Goal: Use online tool/utility: Utilize a website feature to perform a specific function

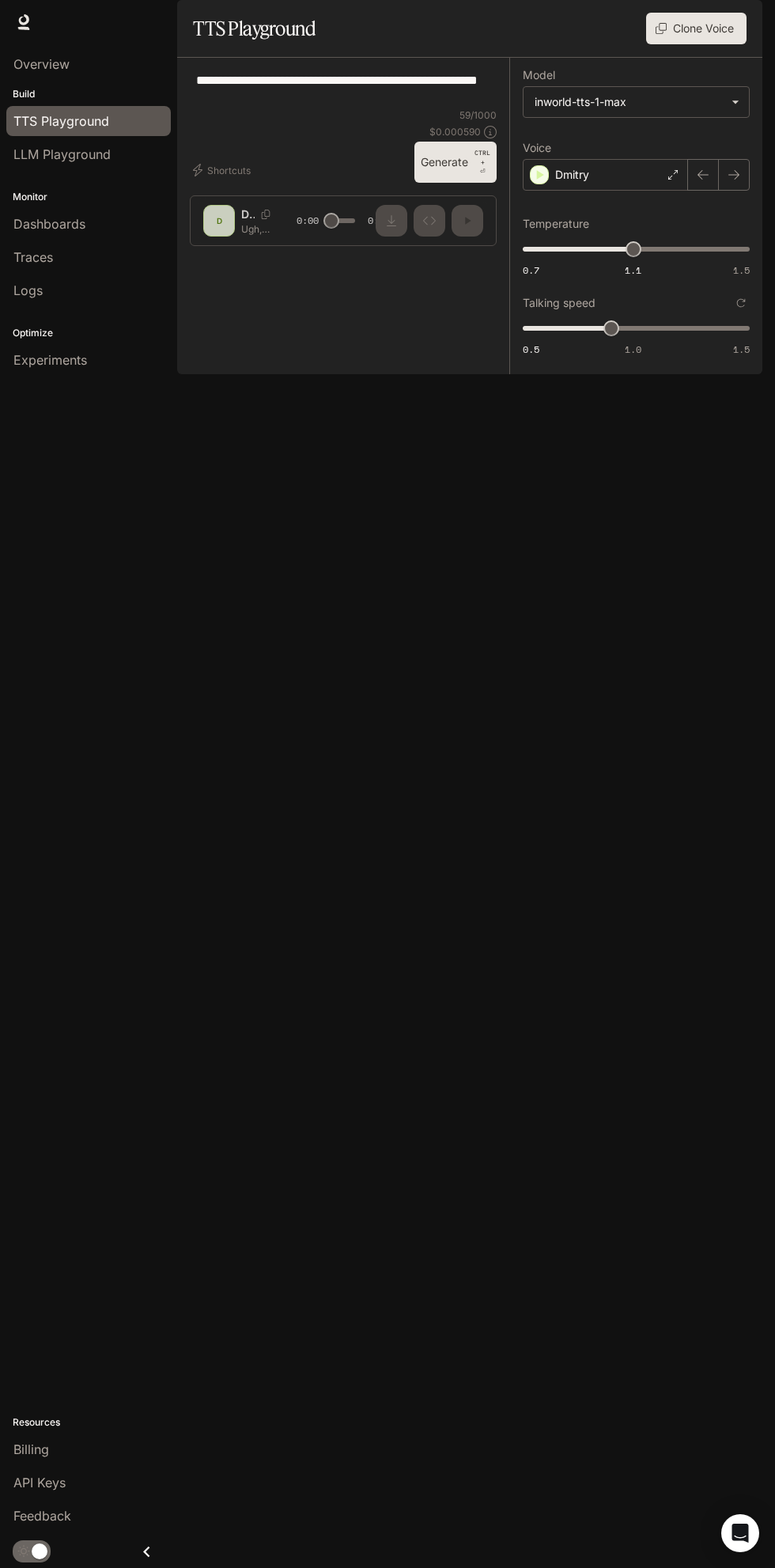
type textarea "**********"
click at [482, 167] on p "CTRL +" at bounding box center [482, 158] width 16 height 19
click at [697, 141] on body "**********" at bounding box center [387, 784] width 775 height 1568
click at [734, 140] on div at bounding box center [387, 784] width 775 height 1568
click at [718, 156] on body "**********" at bounding box center [387, 784] width 775 height 1568
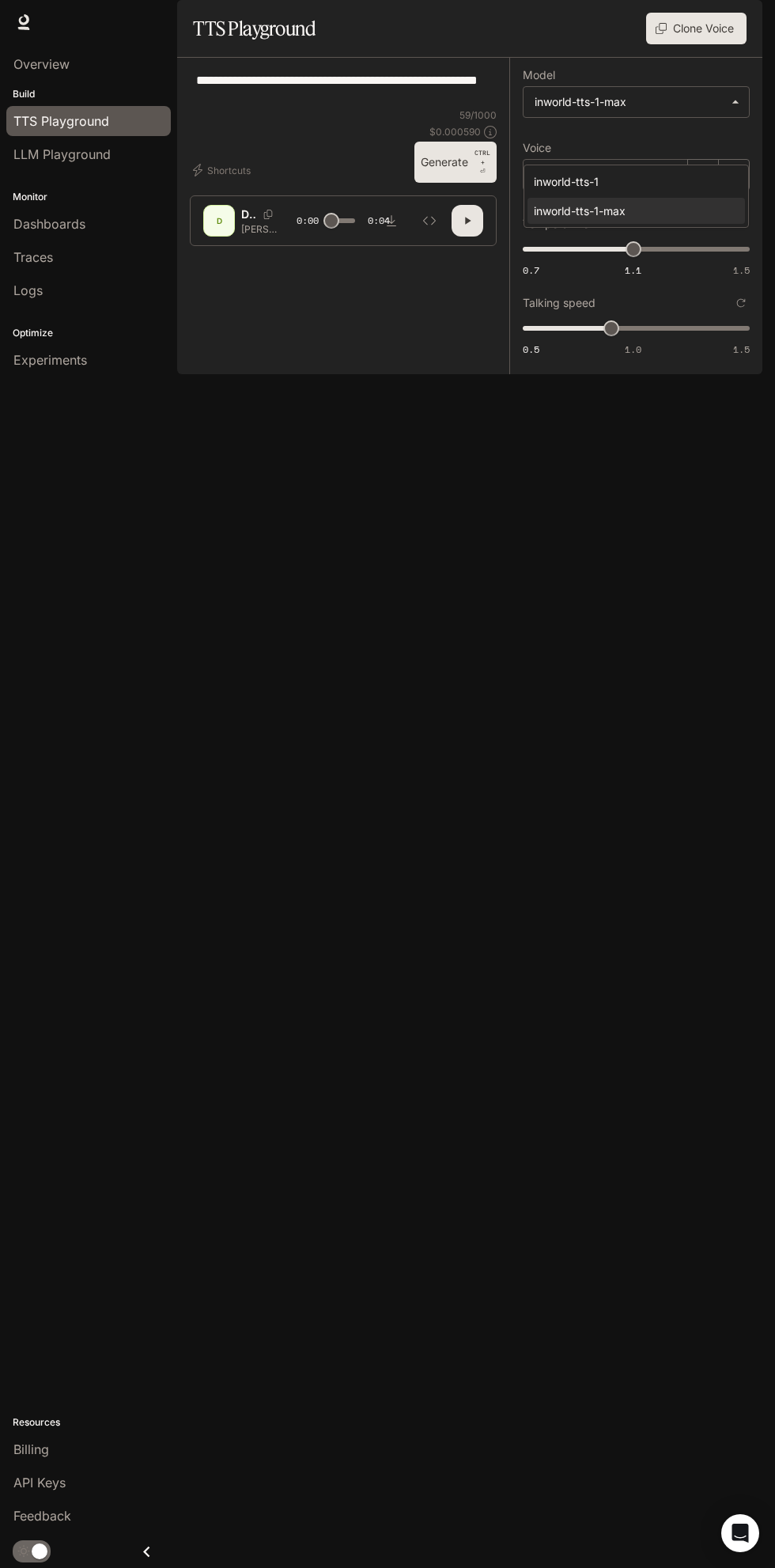
click at [722, 132] on div at bounding box center [387, 784] width 775 height 1568
click at [618, 191] on div "Dmitry" at bounding box center [606, 174] width 166 height 31
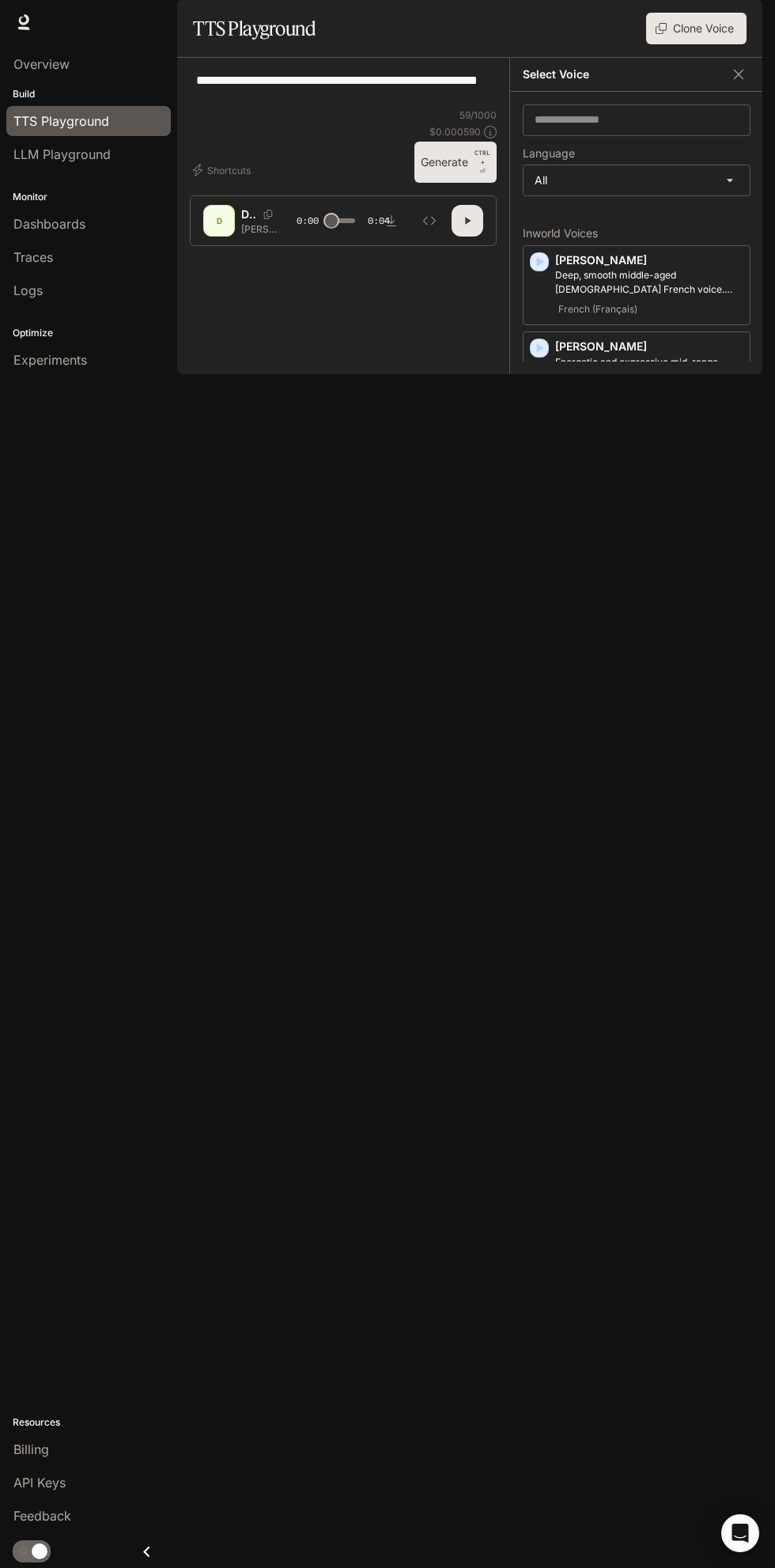
click at [401, 108] on div "**********" at bounding box center [343, 90] width 307 height 38
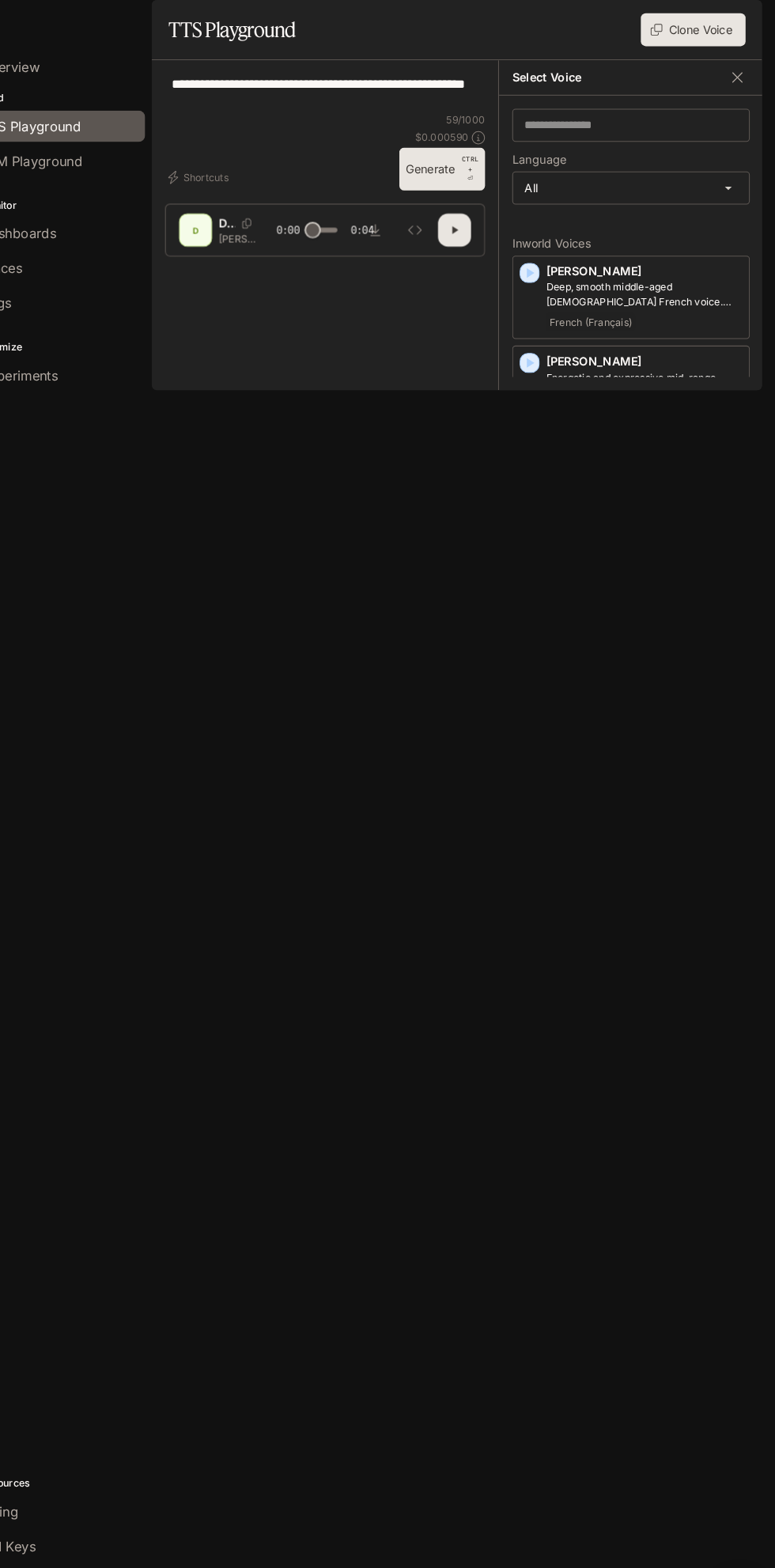
click at [294, 108] on div "**********" at bounding box center [343, 90] width 307 height 38
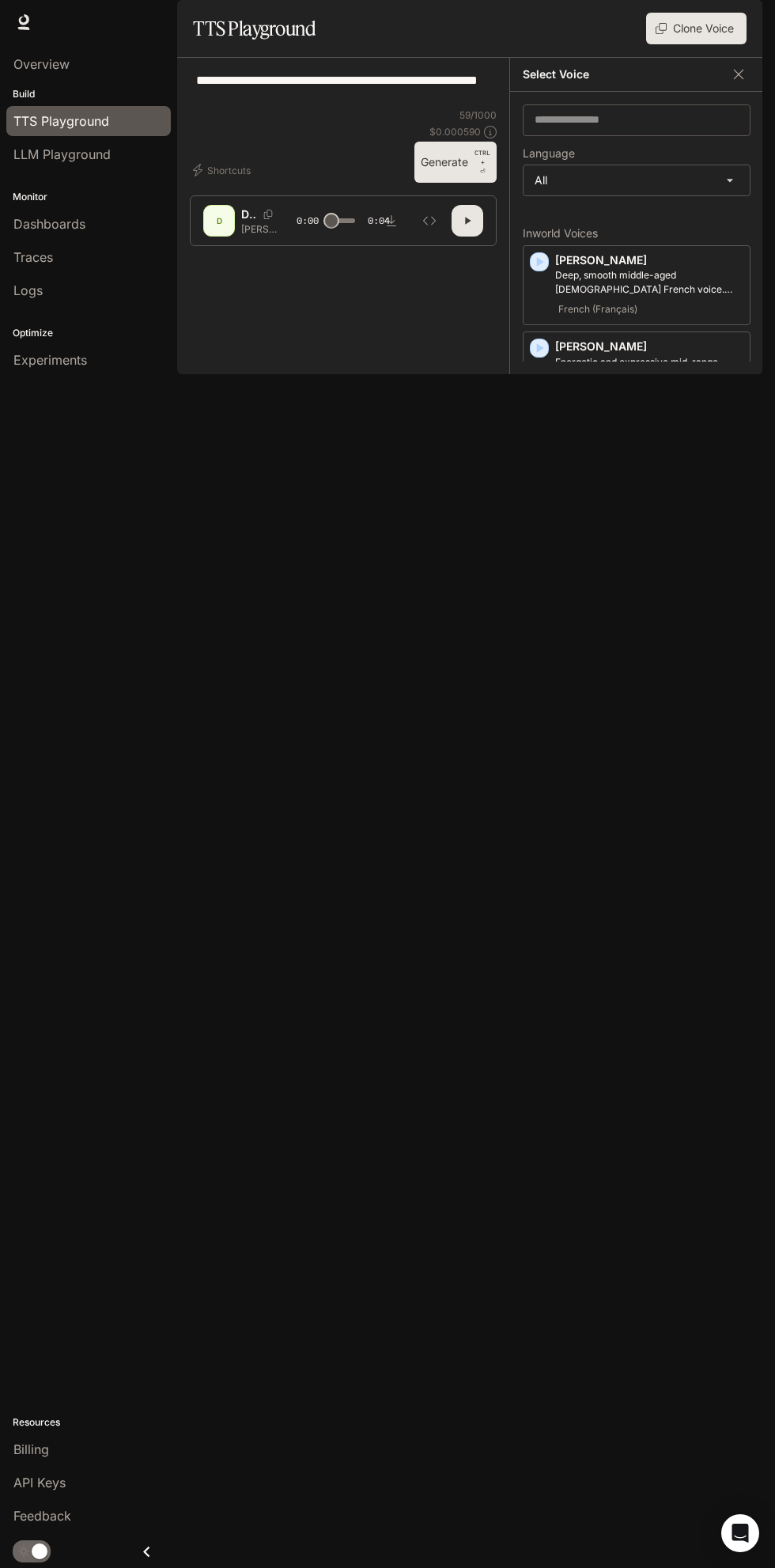
scroll to position [0, 1]
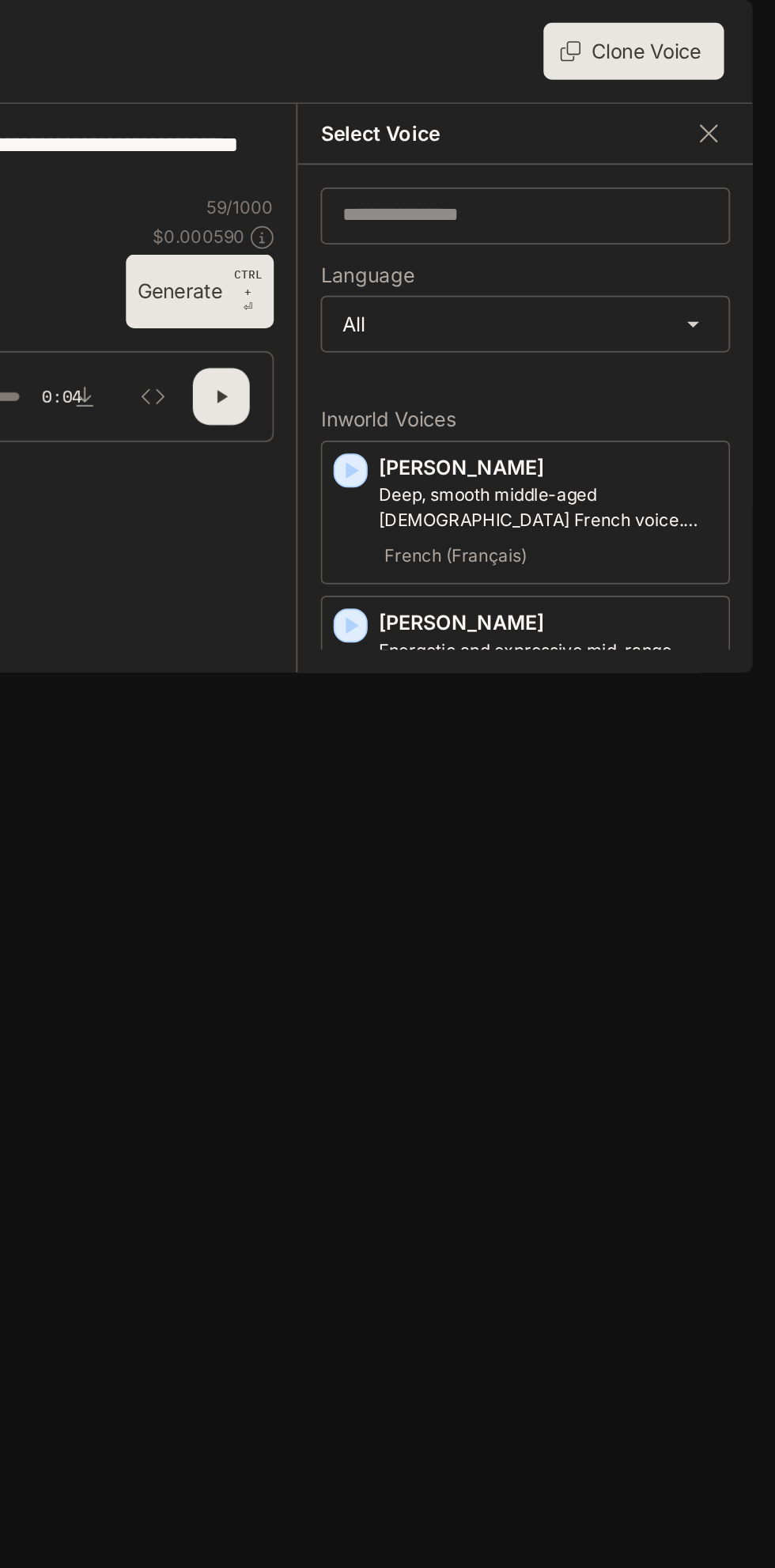
click at [731, 232] on body "**********" at bounding box center [387, 784] width 775 height 1568
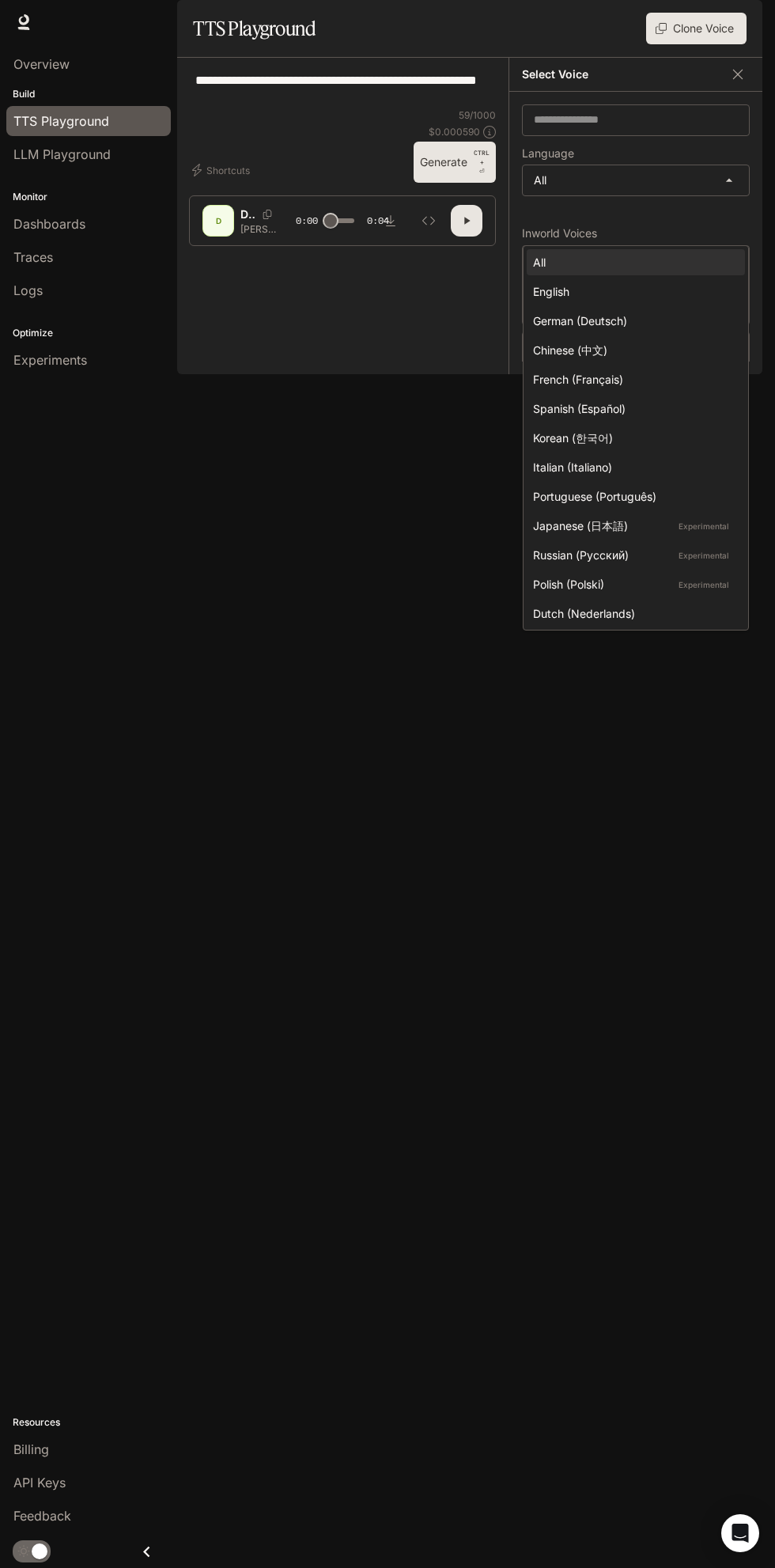
click at [746, 227] on div at bounding box center [387, 784] width 775 height 1568
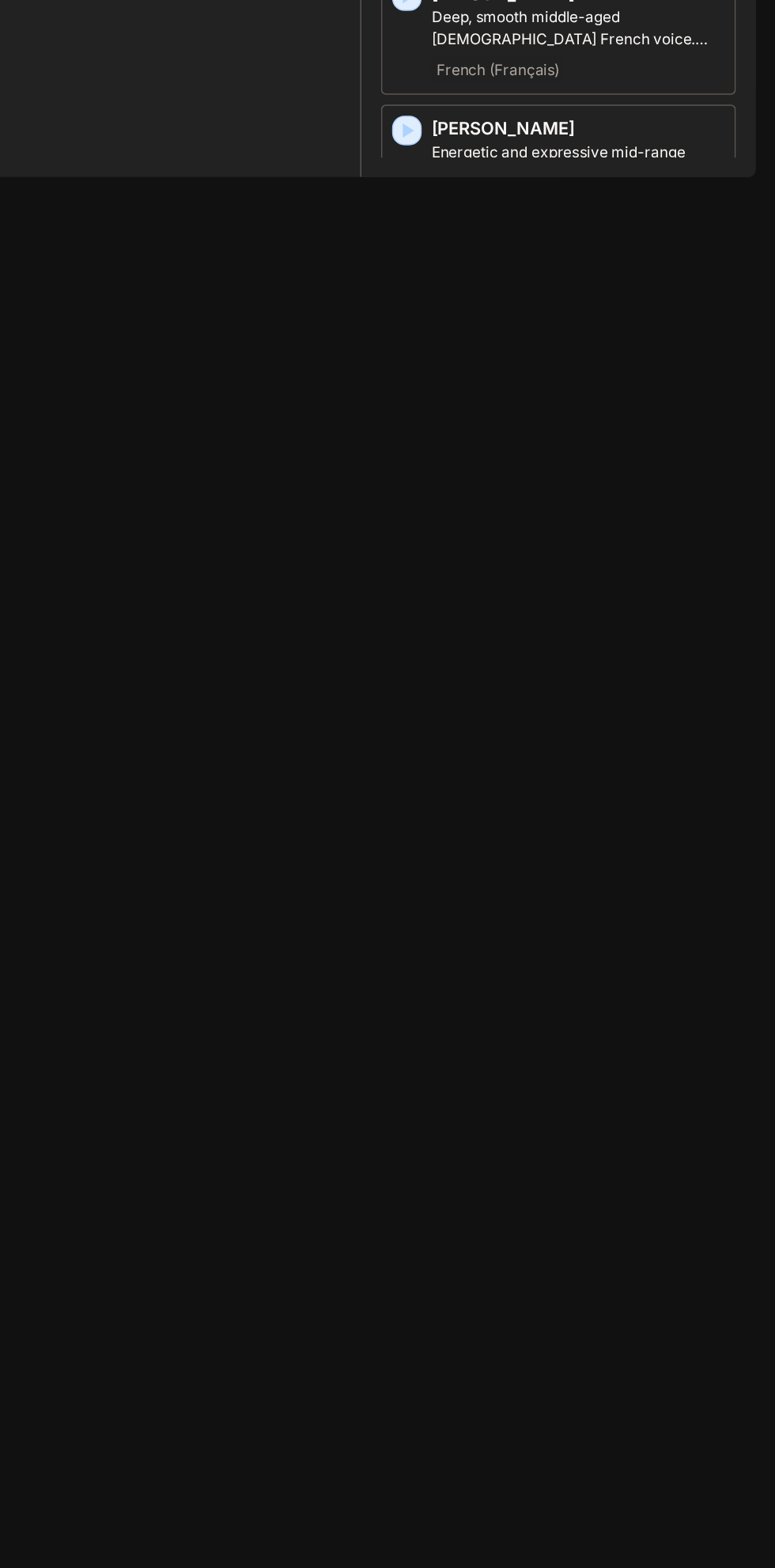
scroll to position [0, 0]
click at [708, 924] on div "Spanish (Español)" at bounding box center [649, 914] width 188 height 19
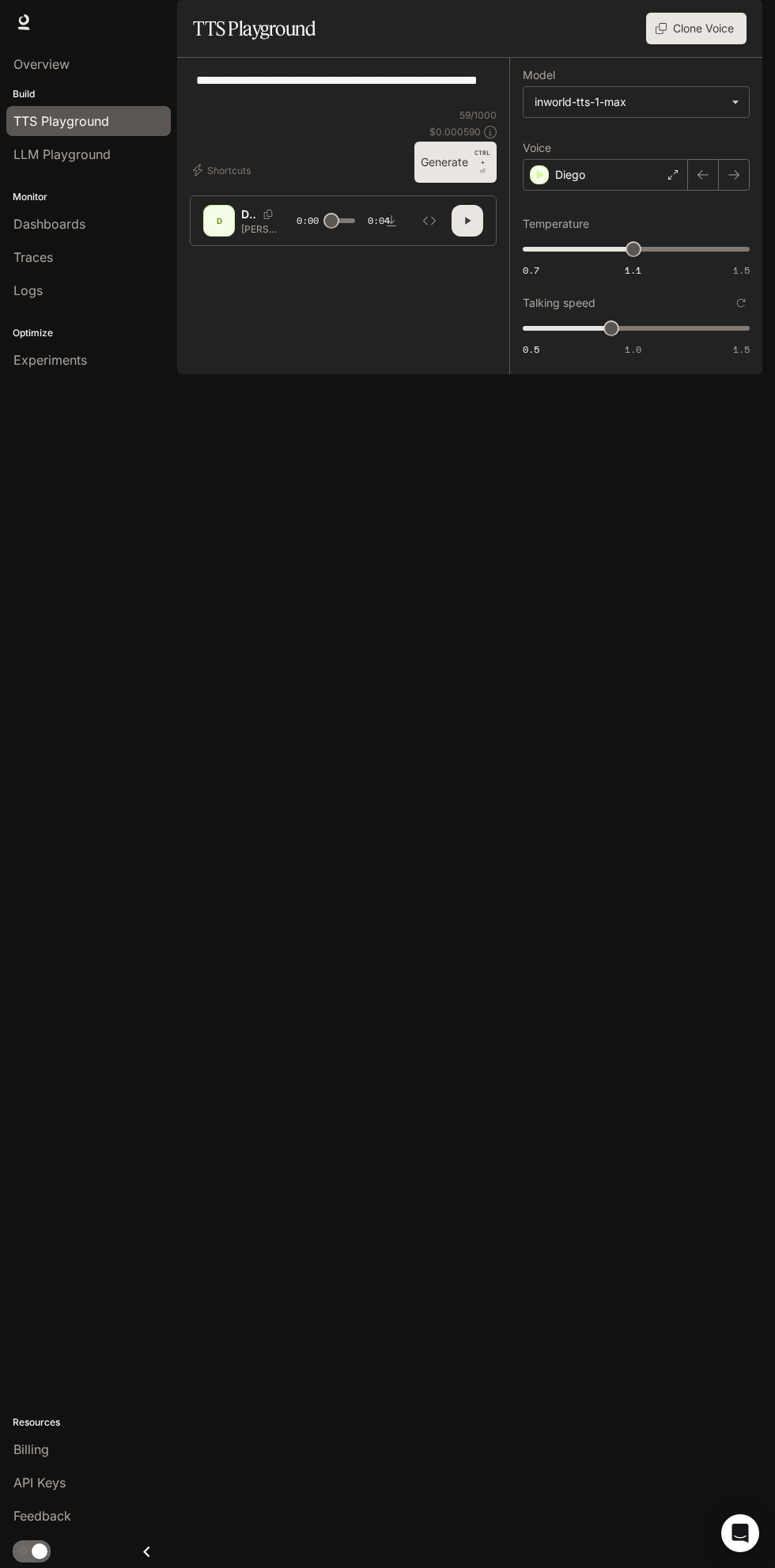
click at [472, 236] on button "button" at bounding box center [467, 221] width 31 height 31
click at [482, 176] on p "CTRL + ⏎" at bounding box center [482, 162] width 16 height 29
click at [476, 236] on button "button" at bounding box center [467, 221] width 31 height 31
click at [713, 153] on body "**********" at bounding box center [387, 784] width 775 height 1568
click at [715, 126] on div at bounding box center [387, 784] width 775 height 1568
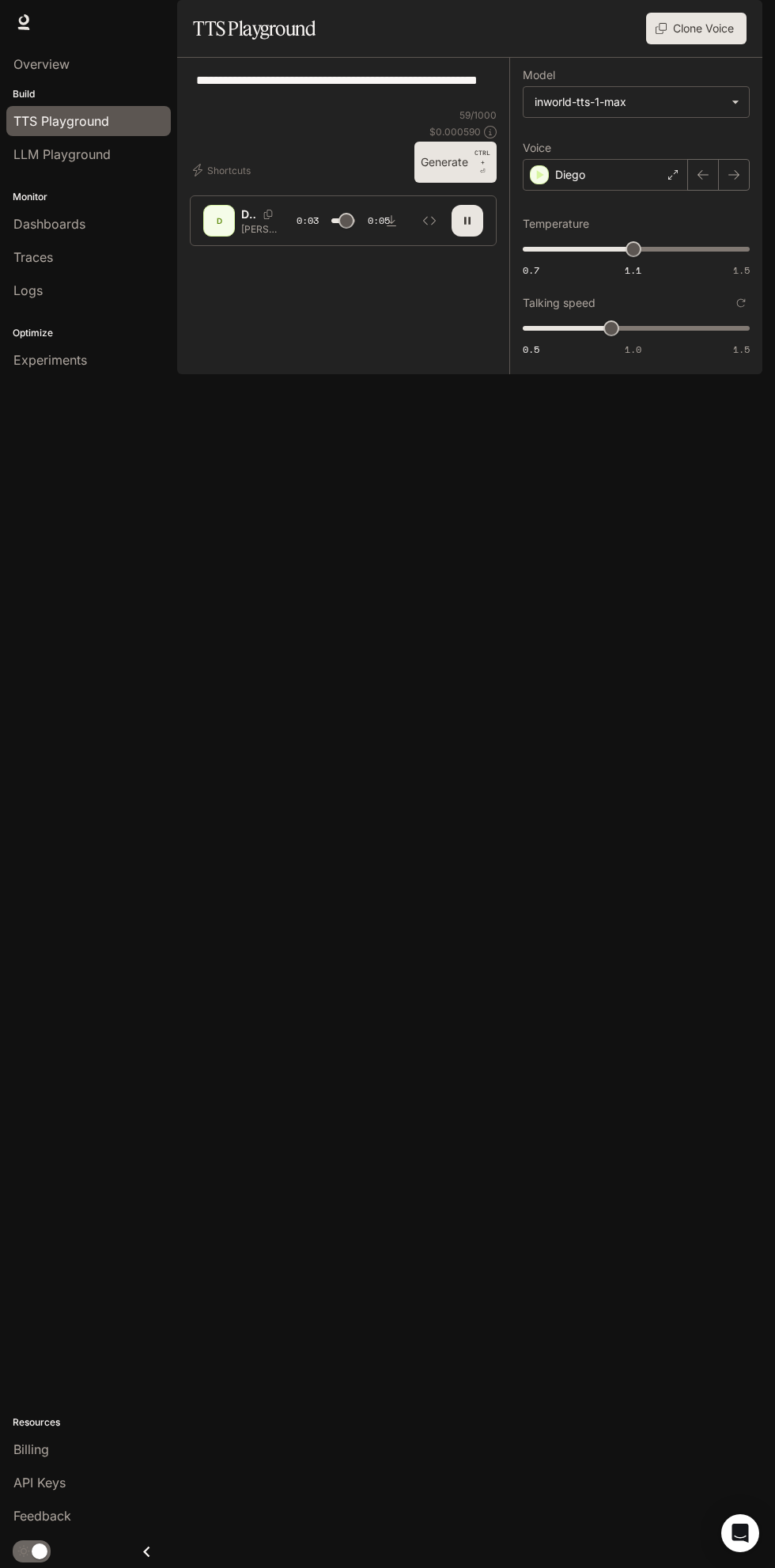
click at [630, 191] on div "Diego" at bounding box center [606, 174] width 166 height 31
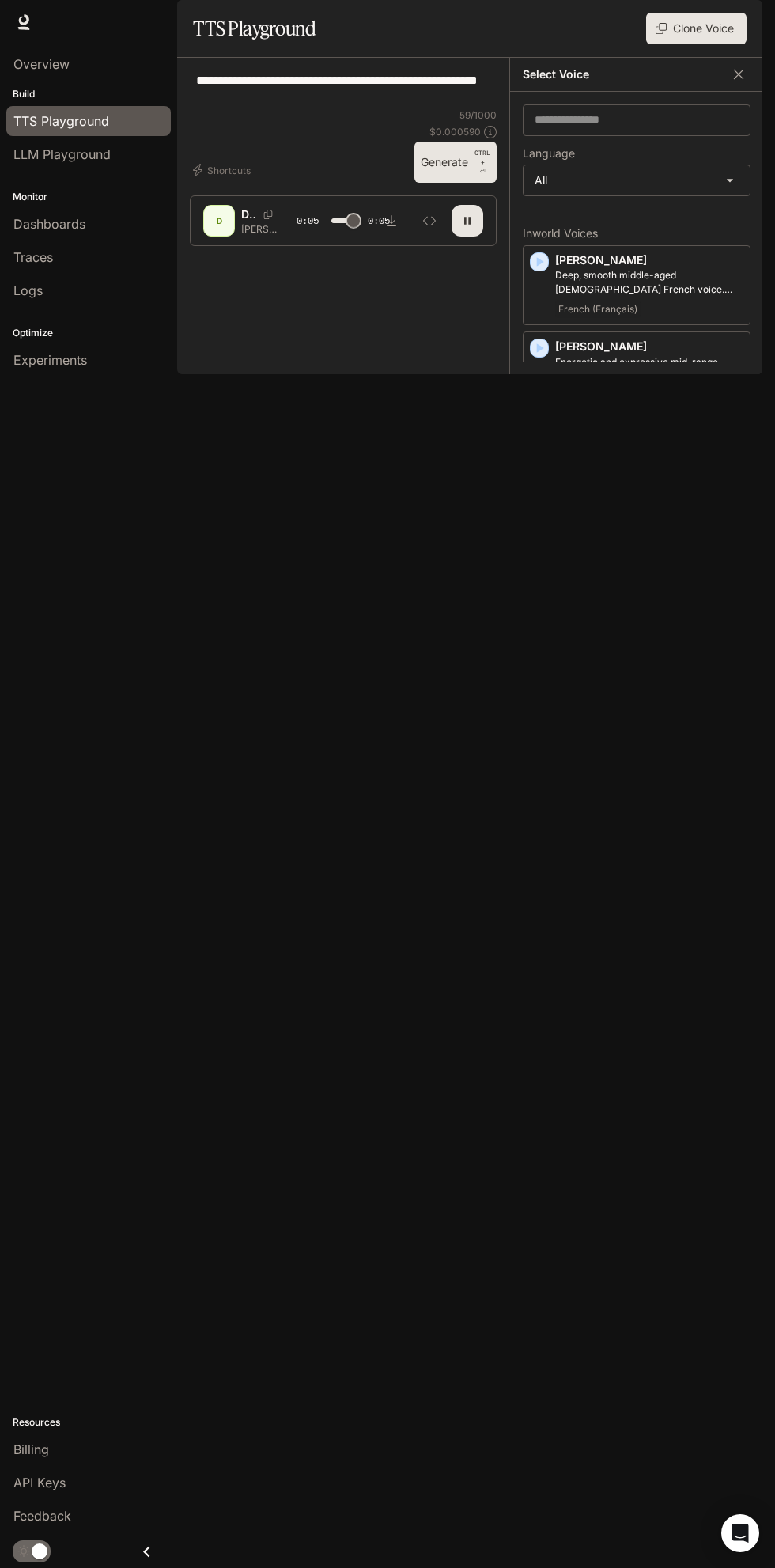
click at [681, 840] on div "English" at bounding box center [649, 831] width 188 height 19
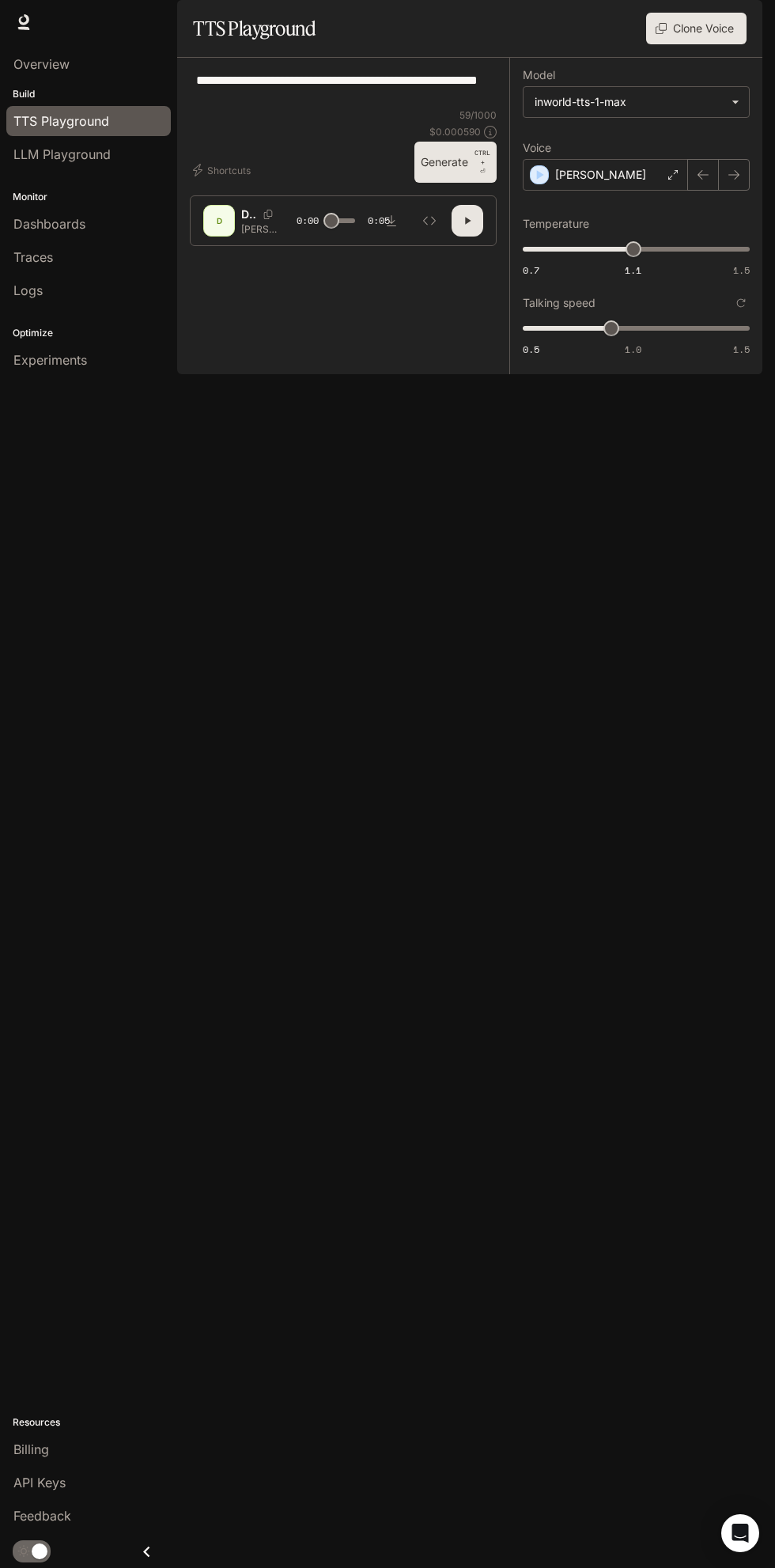
click at [592, 191] on div "[PERSON_NAME]" at bounding box center [606, 174] width 166 height 31
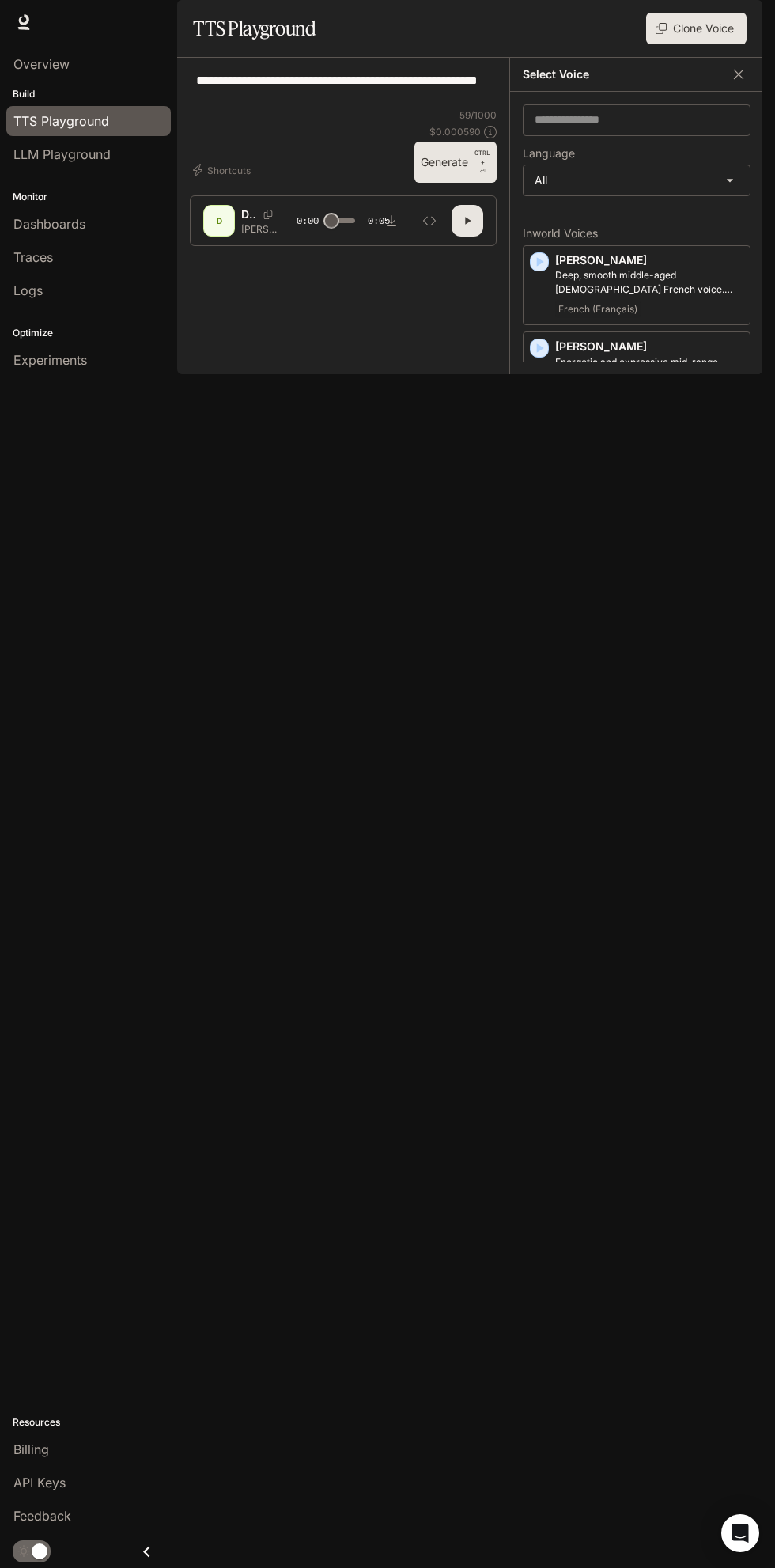
click at [645, 1014] on div "Russian (Русский)" at bounding box center [649, 1005] width 188 height 19
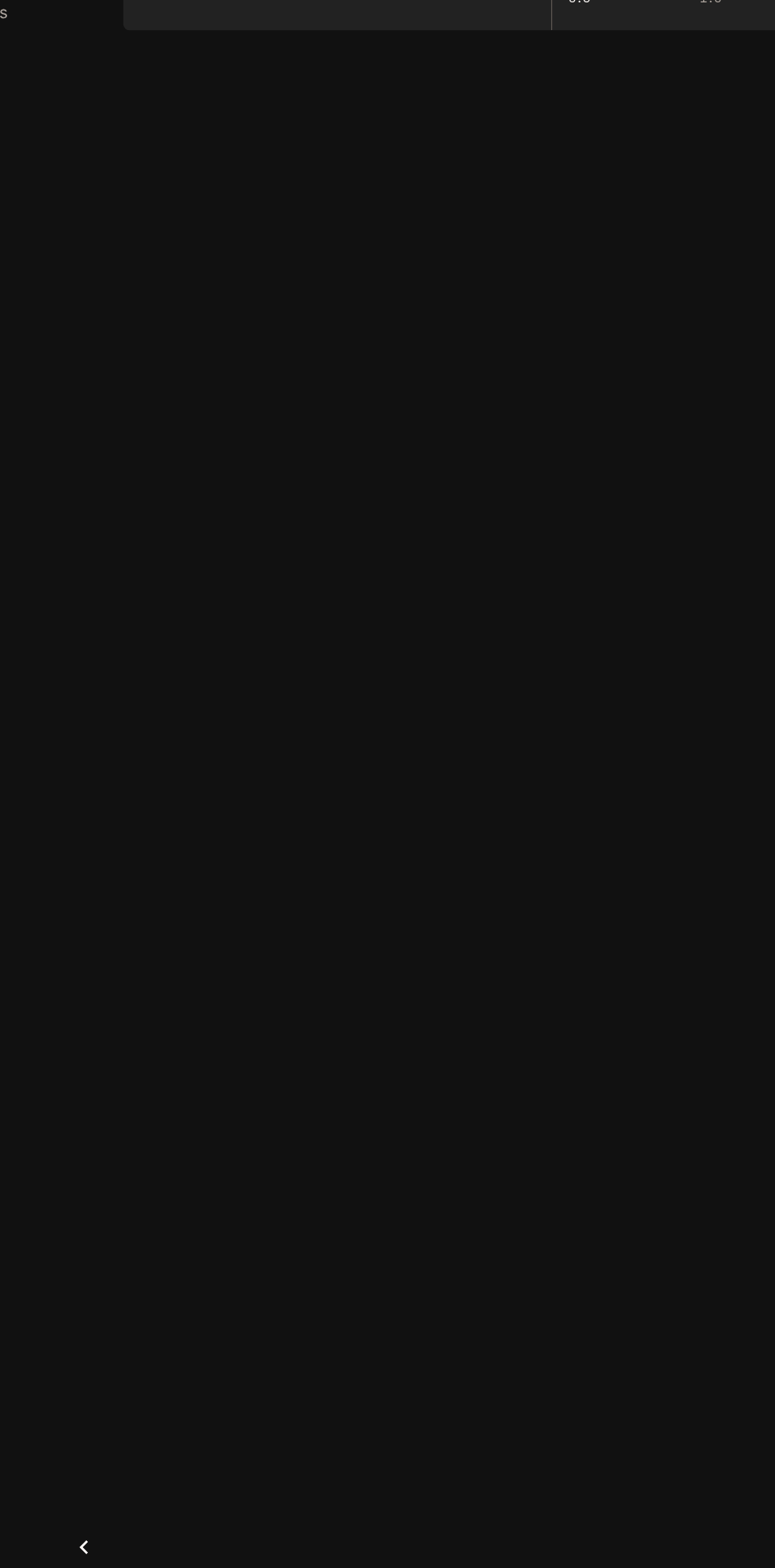
click at [472, 183] on button "Generate CTRL + ⏎" at bounding box center [455, 161] width 82 height 41
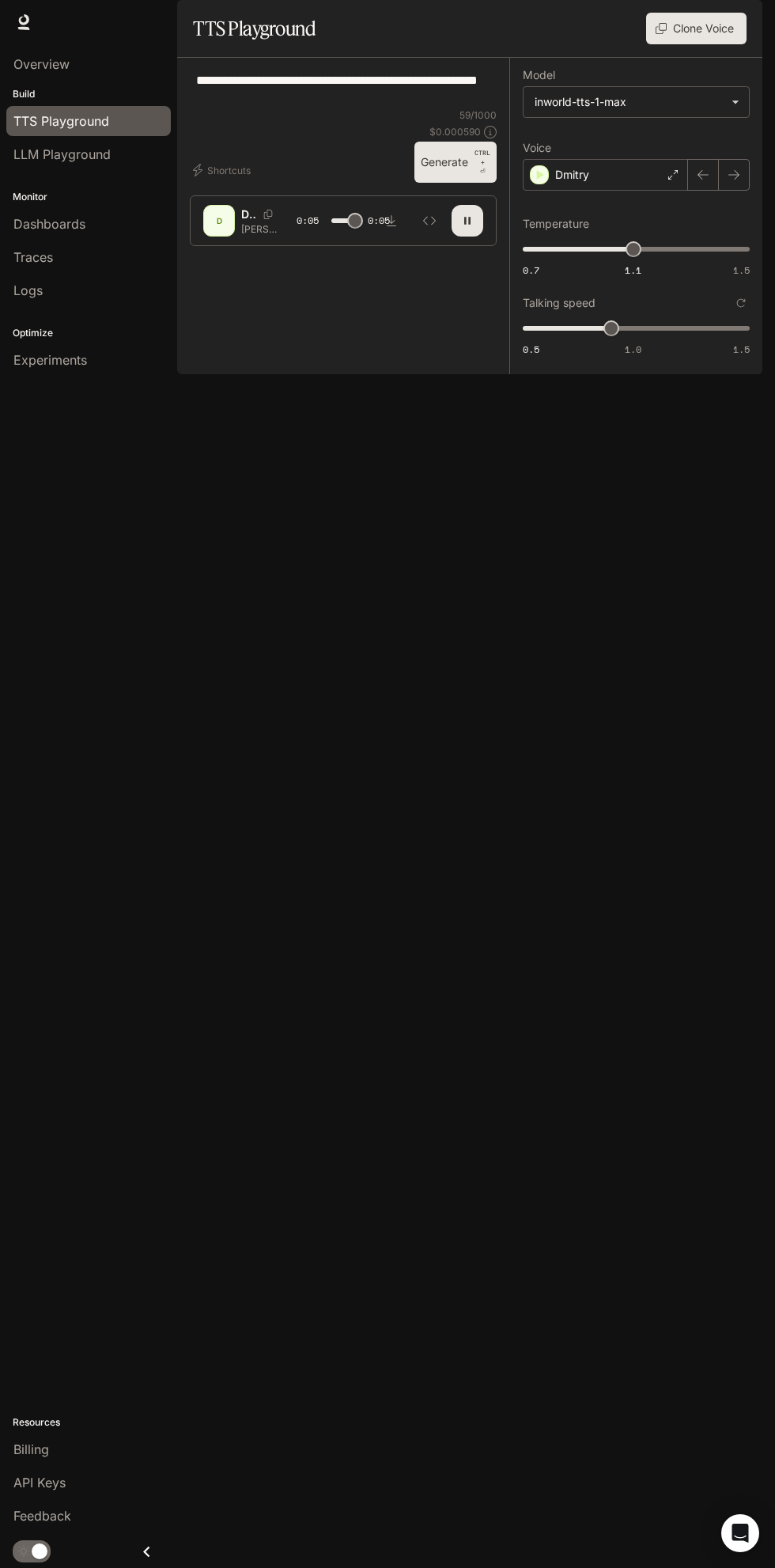
click at [476, 236] on button "button" at bounding box center [467, 221] width 31 height 31
click at [689, 143] on body "**********" at bounding box center [387, 784] width 775 height 1568
click at [720, 154] on div at bounding box center [387, 784] width 775 height 1568
click at [606, 191] on div "Dmitry" at bounding box center [606, 174] width 166 height 31
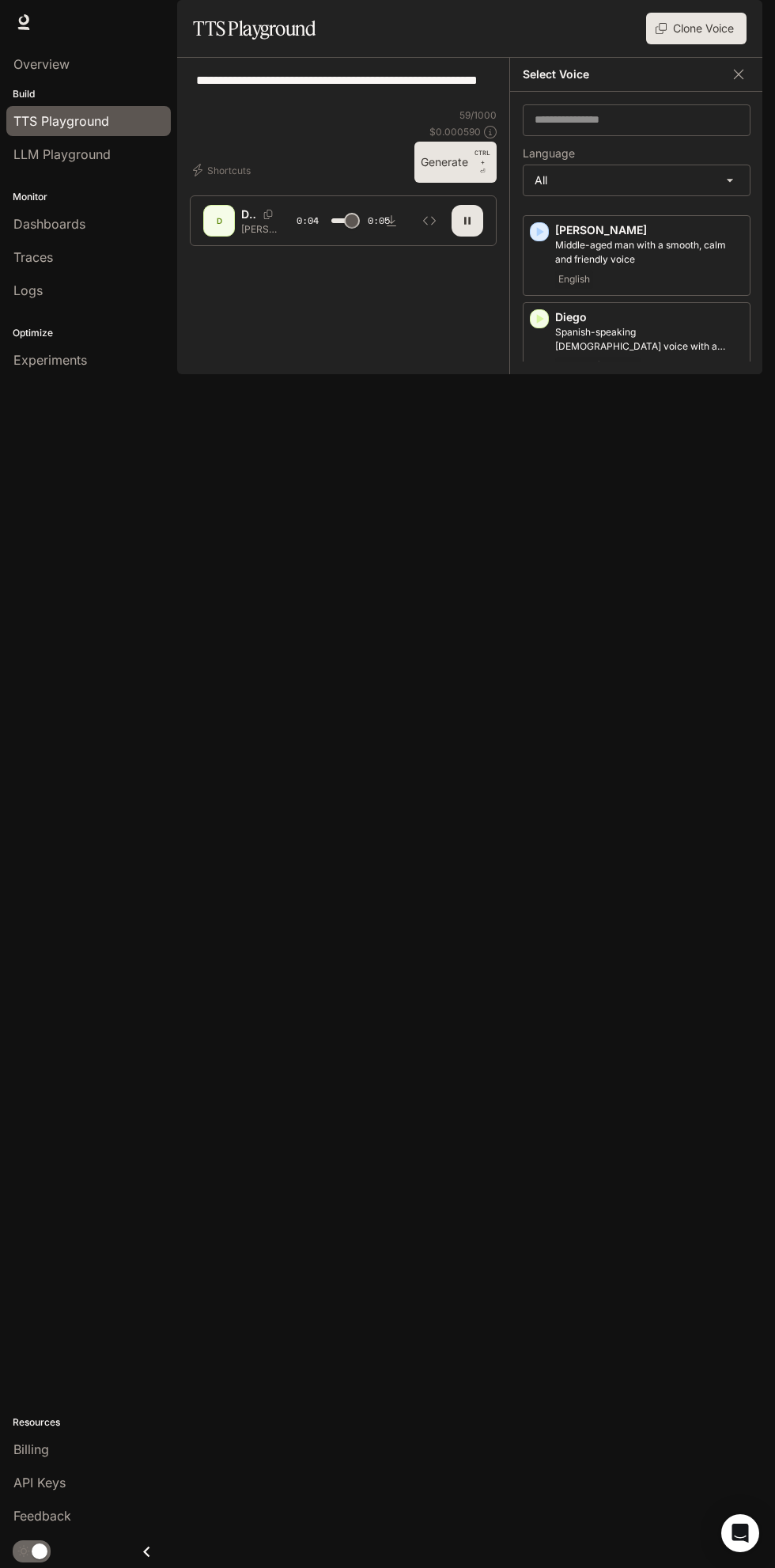
scroll to position [575, 0]
click at [634, 1320] on div "Korean (한국어)" at bounding box center [649, 1330] width 188 height 19
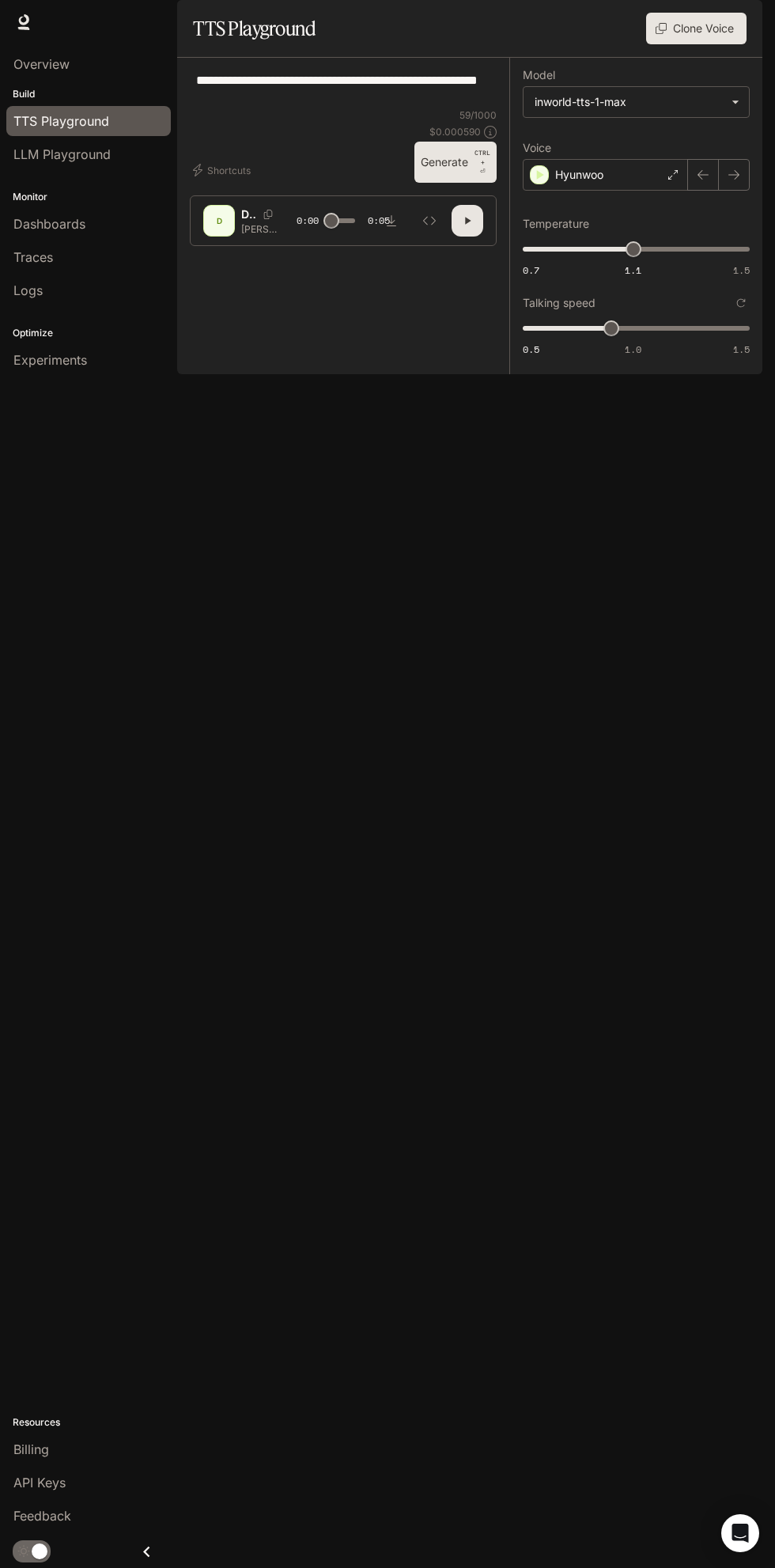
click at [475, 236] on button "button" at bounding box center [467, 221] width 31 height 31
click at [482, 176] on p "CTRL + ⏎" at bounding box center [482, 162] width 16 height 29
click at [474, 236] on button "button" at bounding box center [467, 221] width 31 height 31
type input "***"
click at [665, 17] on span "Documentation" at bounding box center [670, 23] width 78 height 20
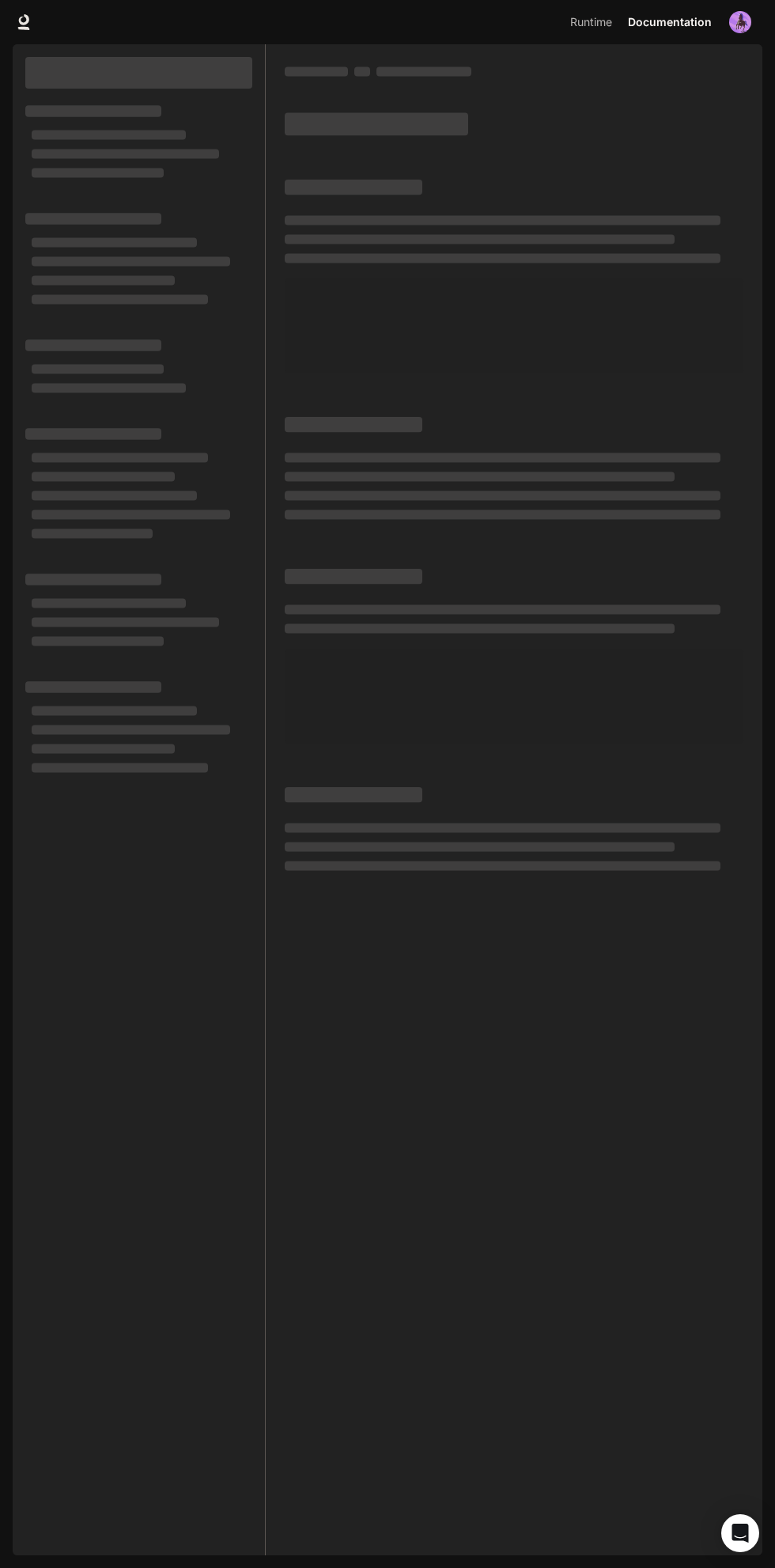
click at [576, 20] on span "Runtime" at bounding box center [591, 23] width 42 height 20
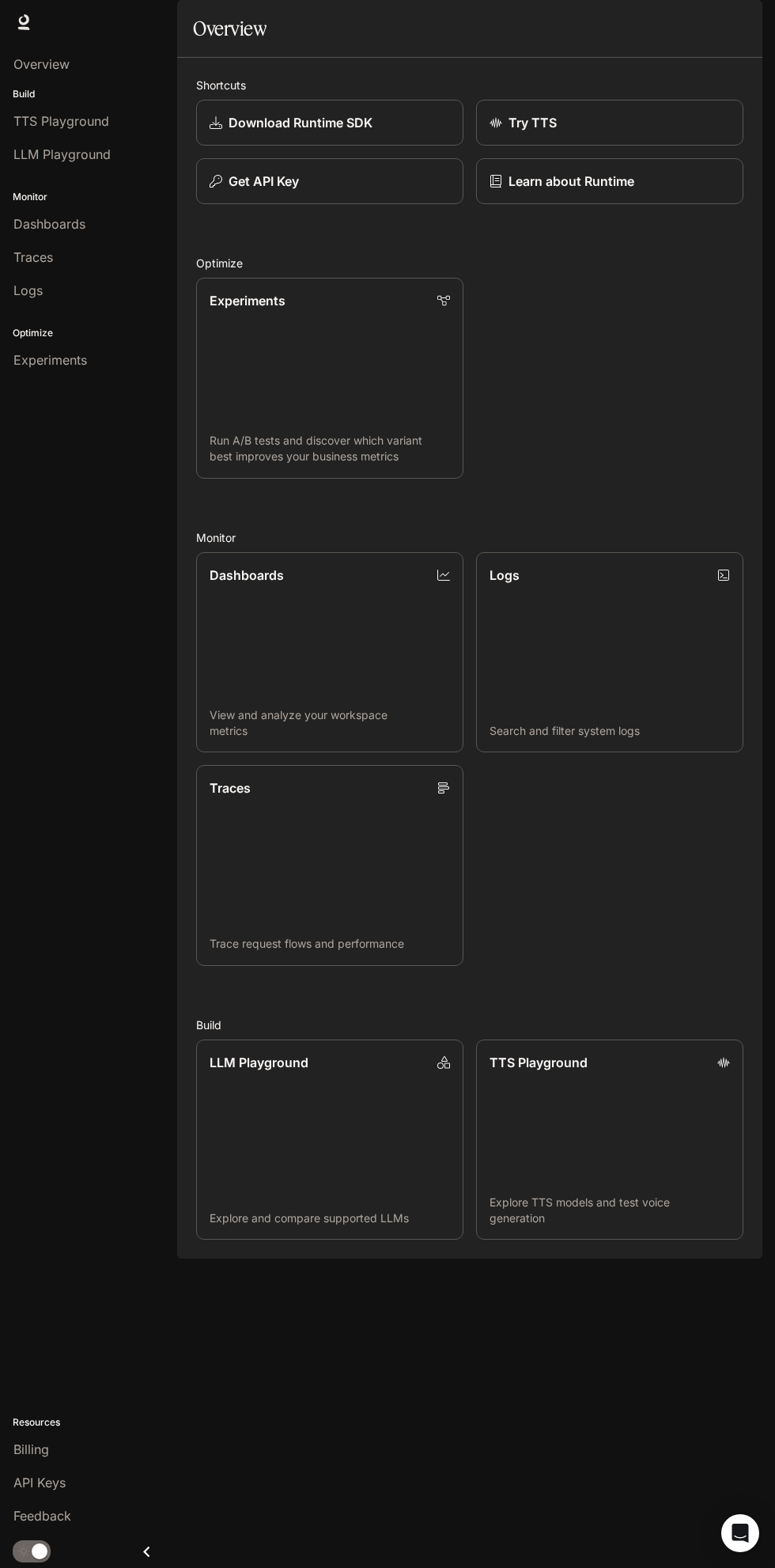
click at [26, 1002] on div "Overview Build TTS Playground LLM Playground Monitor Dashboards Traces Logs Opt…" at bounding box center [88, 806] width 177 height 1524
click at [143, 1544] on icon "Close drawer" at bounding box center [146, 1551] width 21 height 21
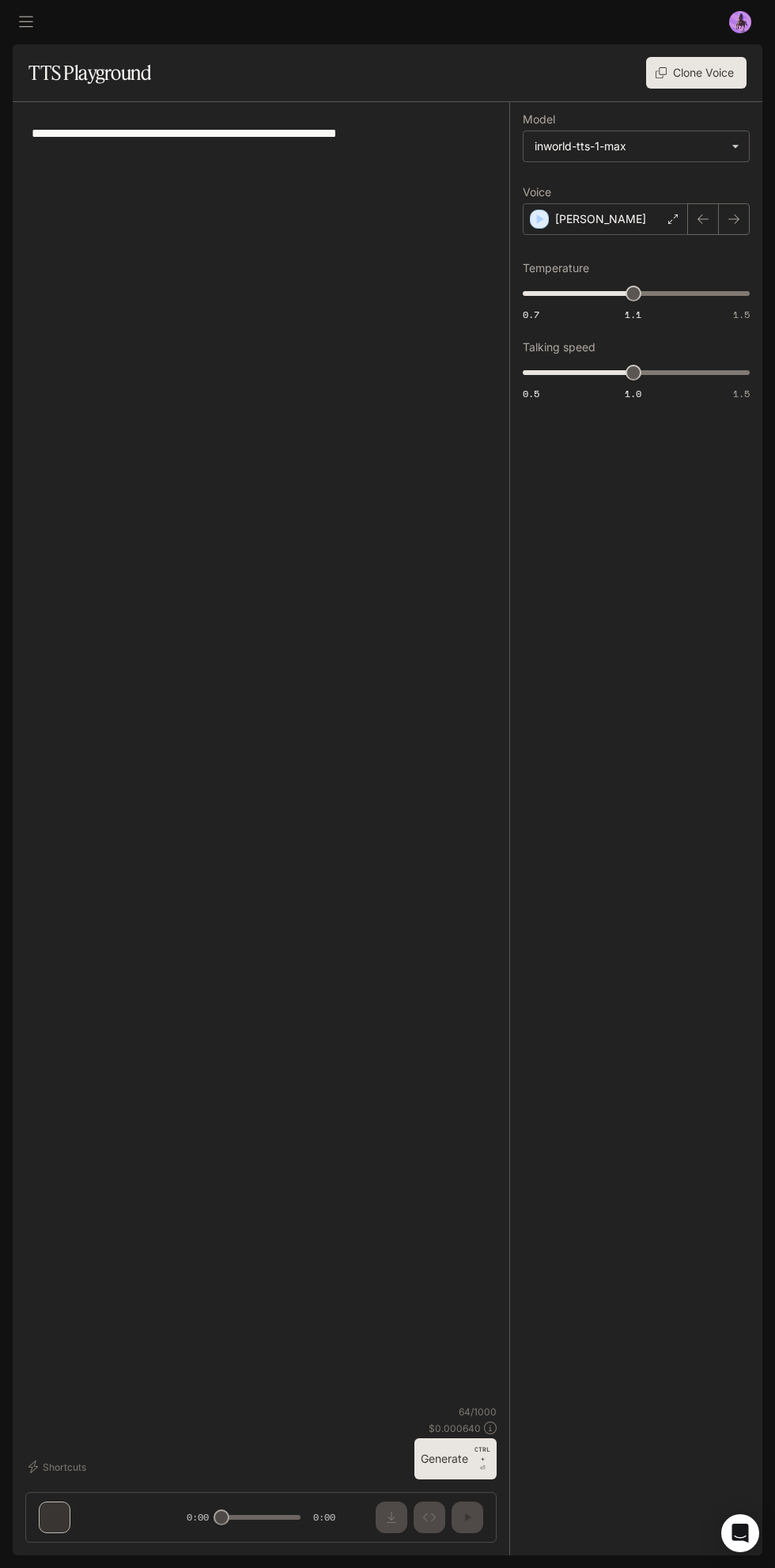
type textarea "**********"
type input "***"
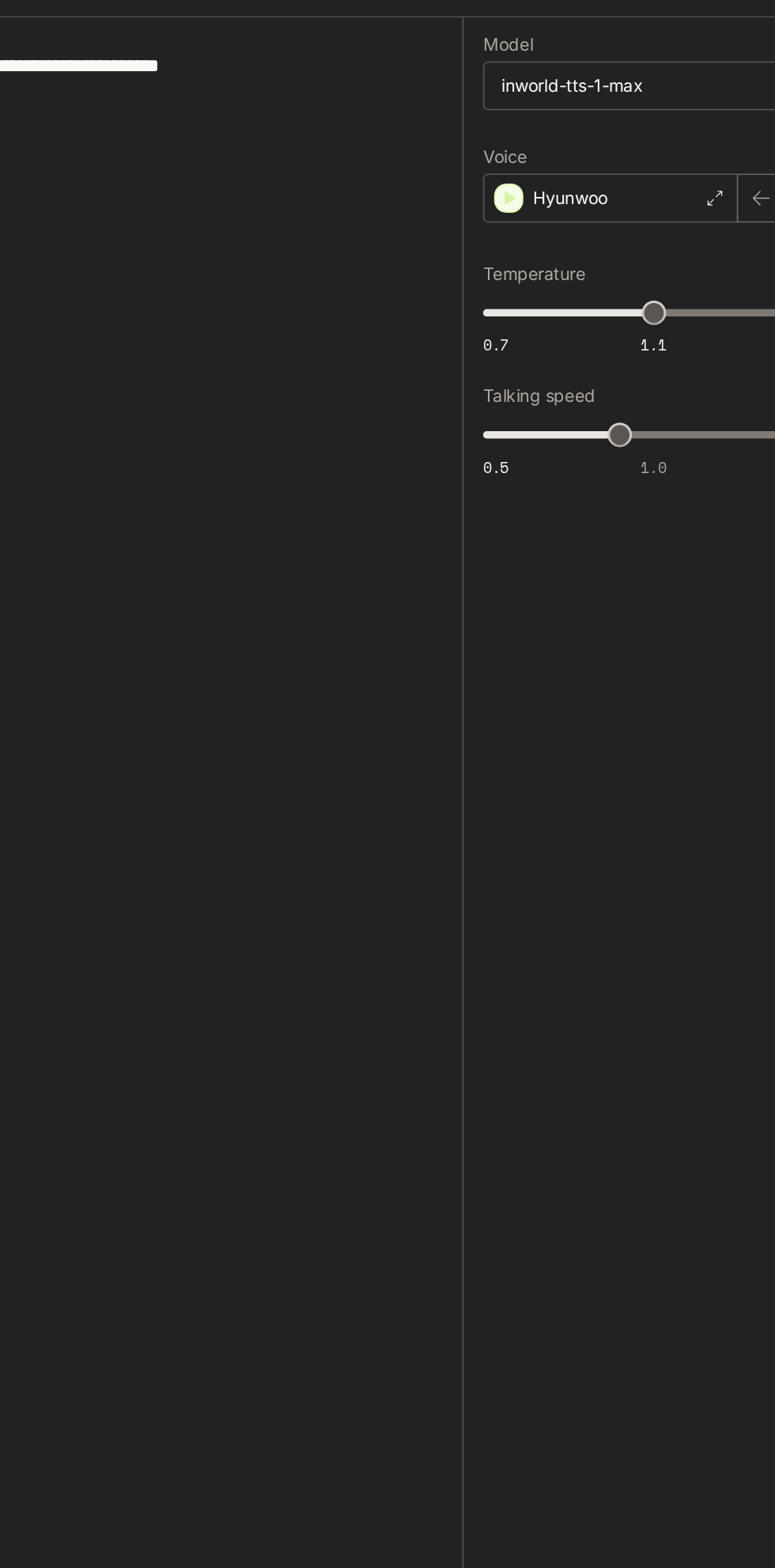
click at [654, 219] on div "Hyunwoo" at bounding box center [606, 219] width 166 height 31
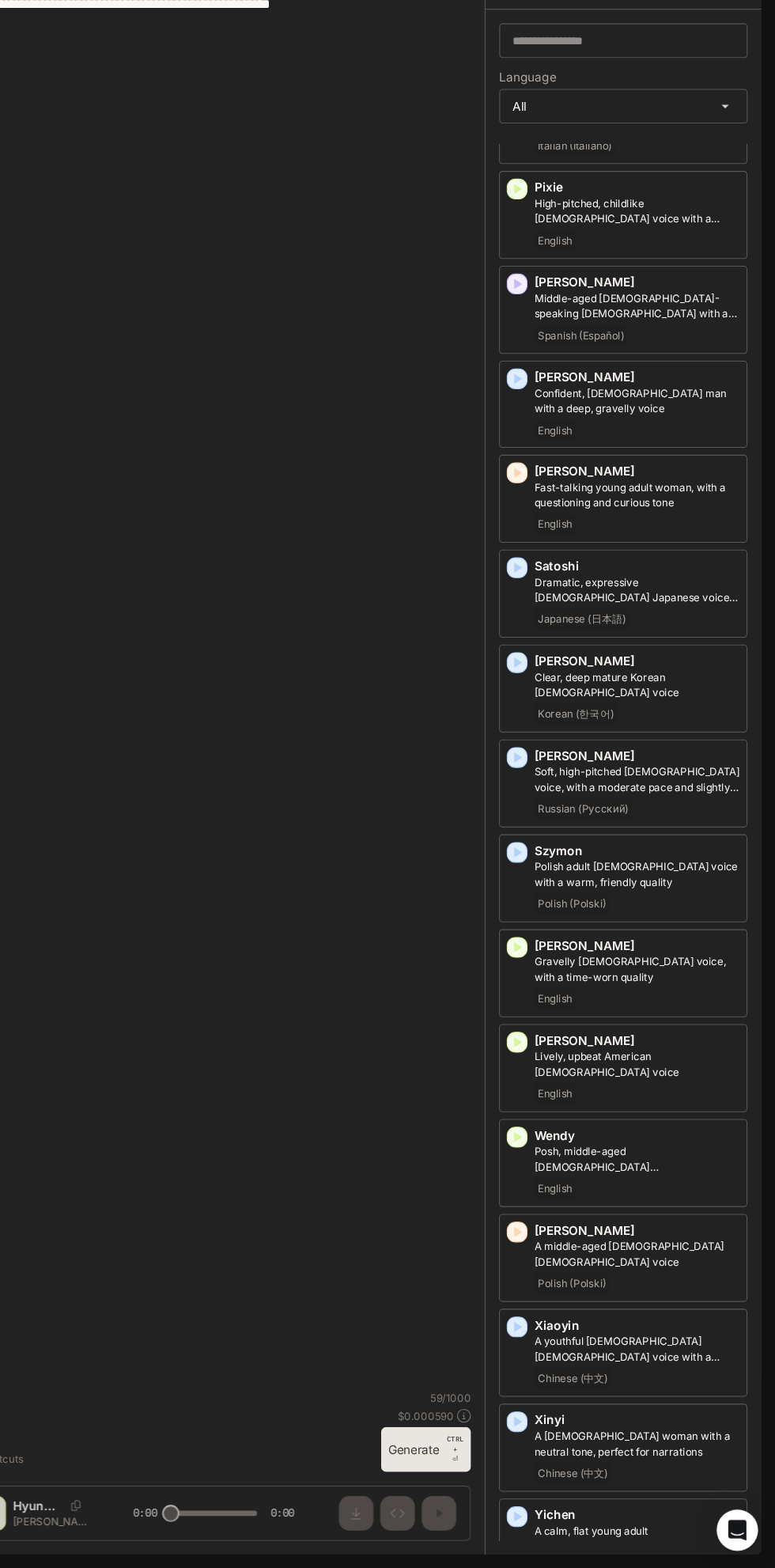
click at [655, 1527] on p "A calm, flat young adult [DEMOGRAPHIC_DATA] Chinese voice" at bounding box center [649, 1541] width 188 height 29
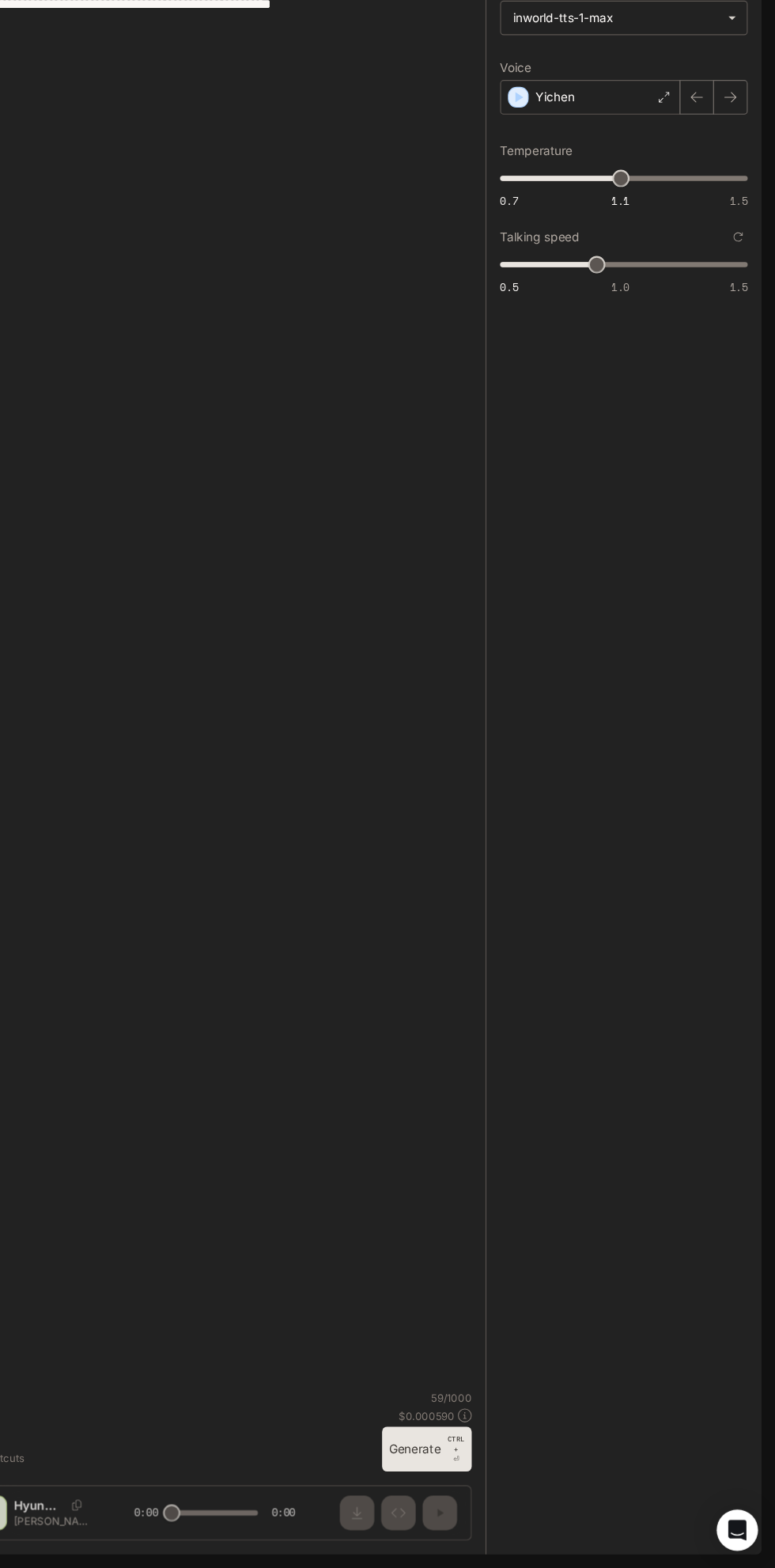
click at [439, 1459] on button "Generate CTRL + ⏎" at bounding box center [455, 1458] width 82 height 41
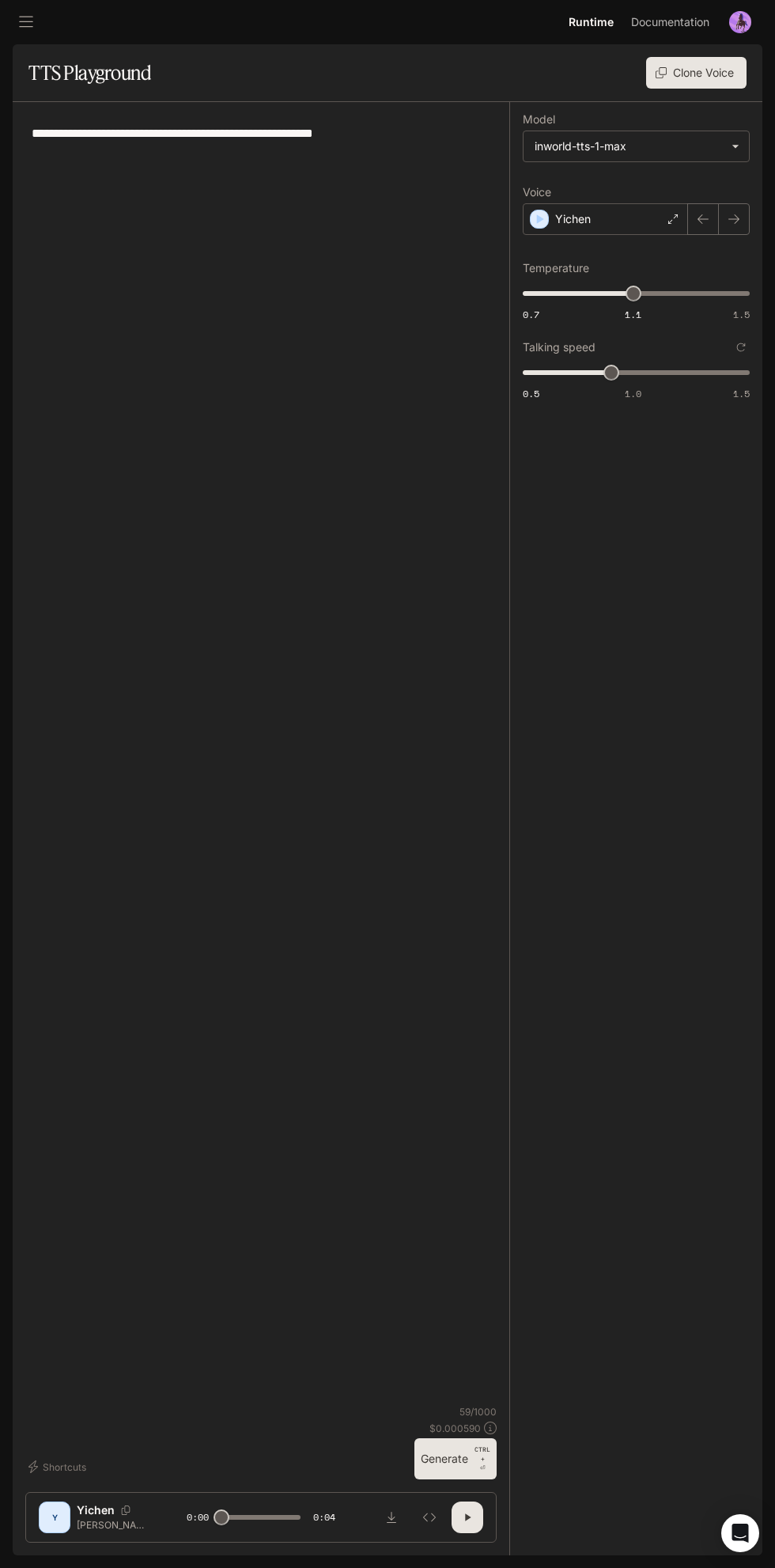
click at [466, 1517] on icon "button" at bounding box center [467, 1517] width 5 height 7
click at [476, 1517] on button "button" at bounding box center [467, 1517] width 31 height 31
click at [589, 225] on p "Yichen" at bounding box center [573, 219] width 36 height 16
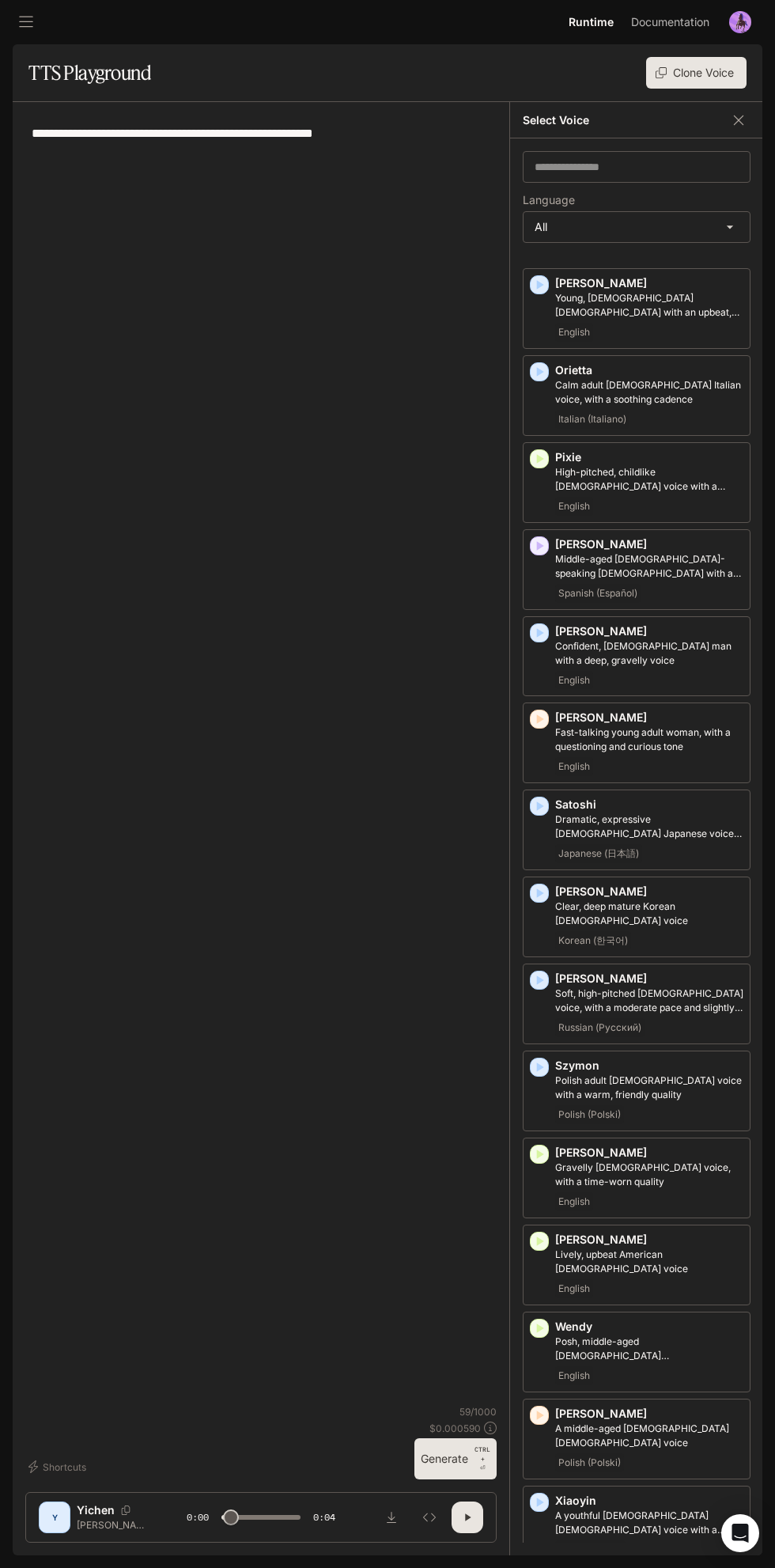
scroll to position [2993, 0]
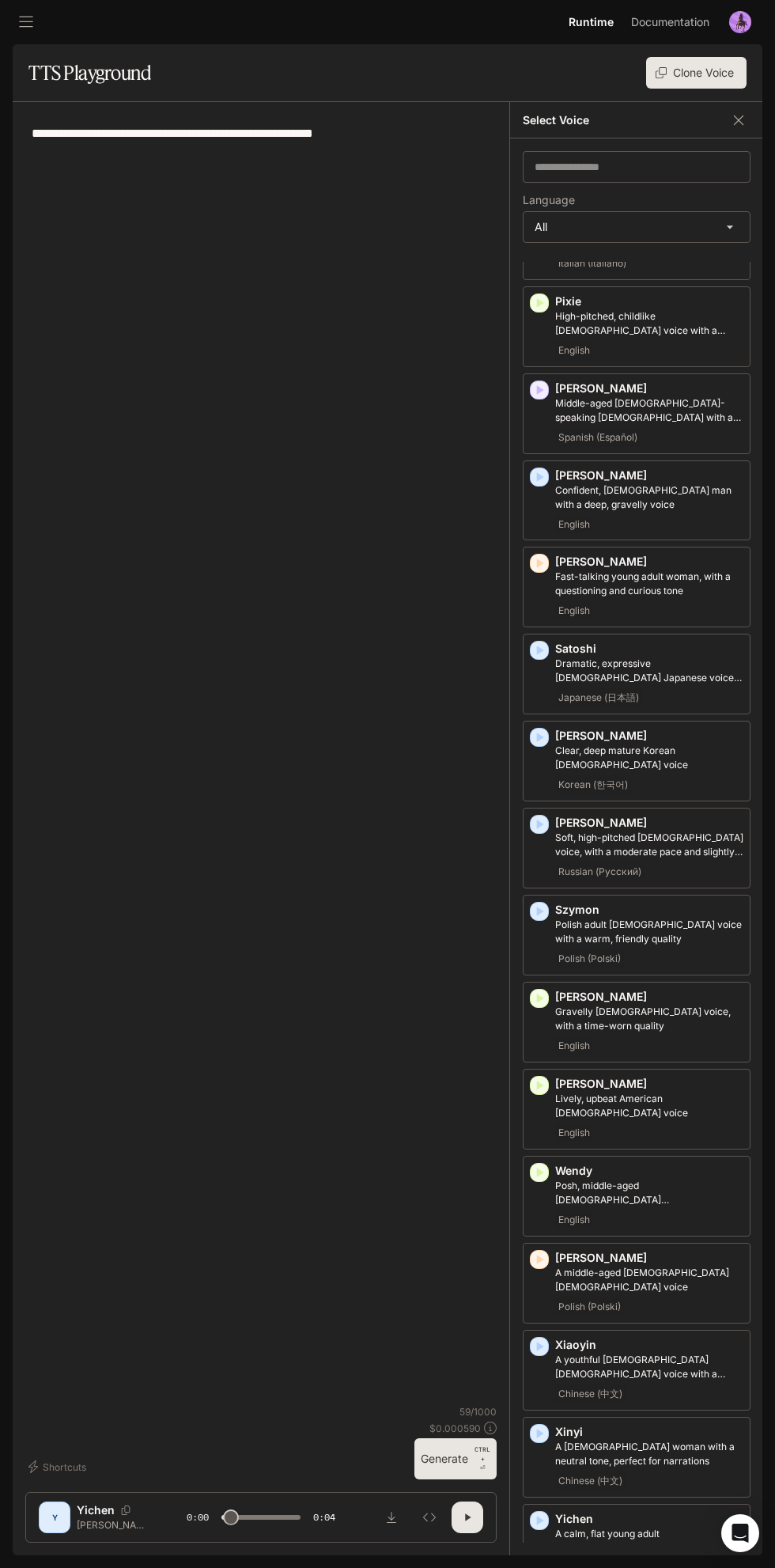
click at [669, 1440] on p "A [DEMOGRAPHIC_DATA] woman with a neutral tone, perfect for narrations" at bounding box center [649, 1454] width 188 height 29
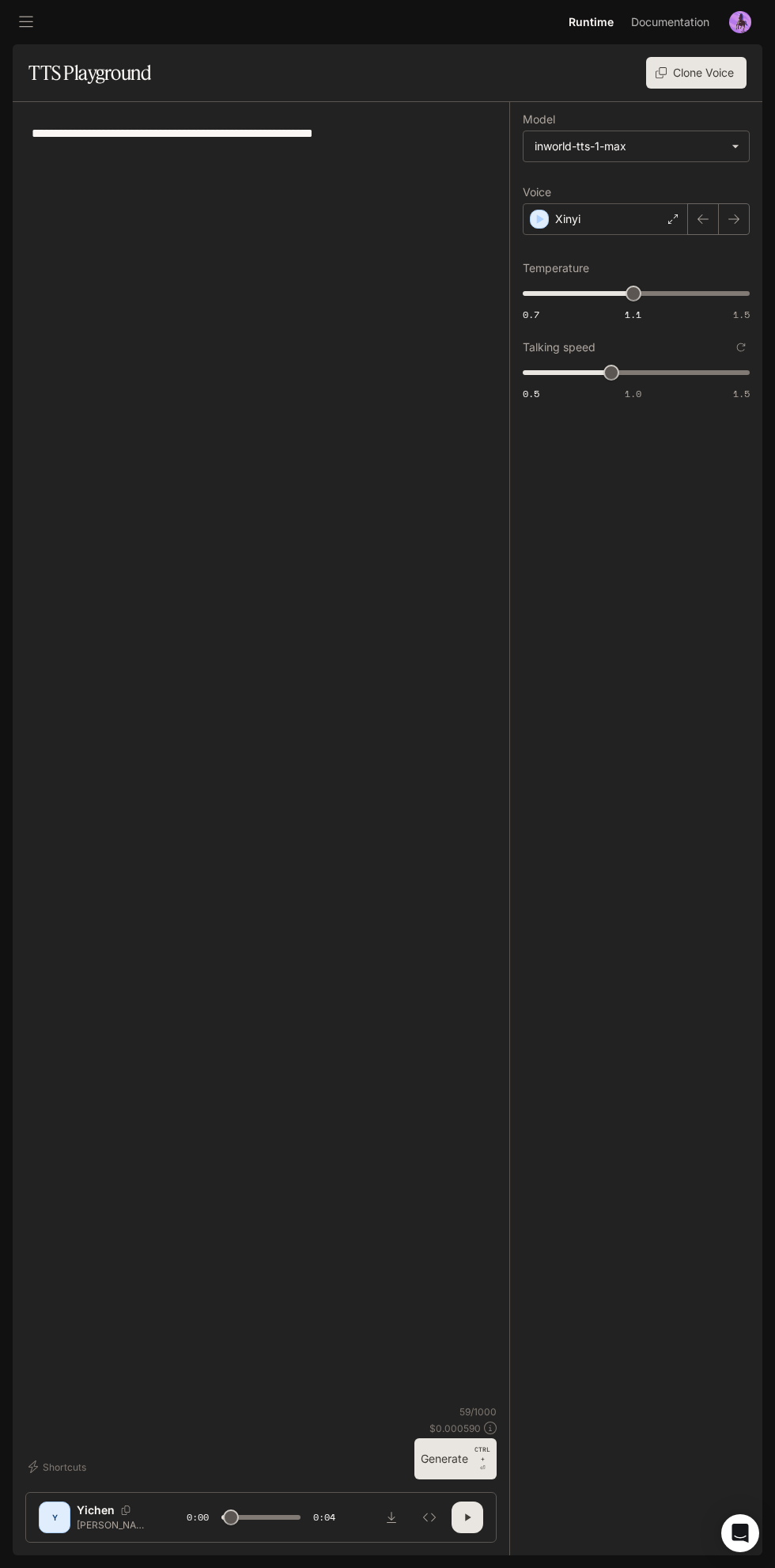
click at [475, 1514] on button "button" at bounding box center [467, 1517] width 31 height 31
click at [483, 1462] on p "CTRL +" at bounding box center [482, 1454] width 16 height 19
click at [475, 1517] on button "button" at bounding box center [467, 1517] width 31 height 31
click at [634, 232] on div "Xinyi" at bounding box center [606, 219] width 166 height 31
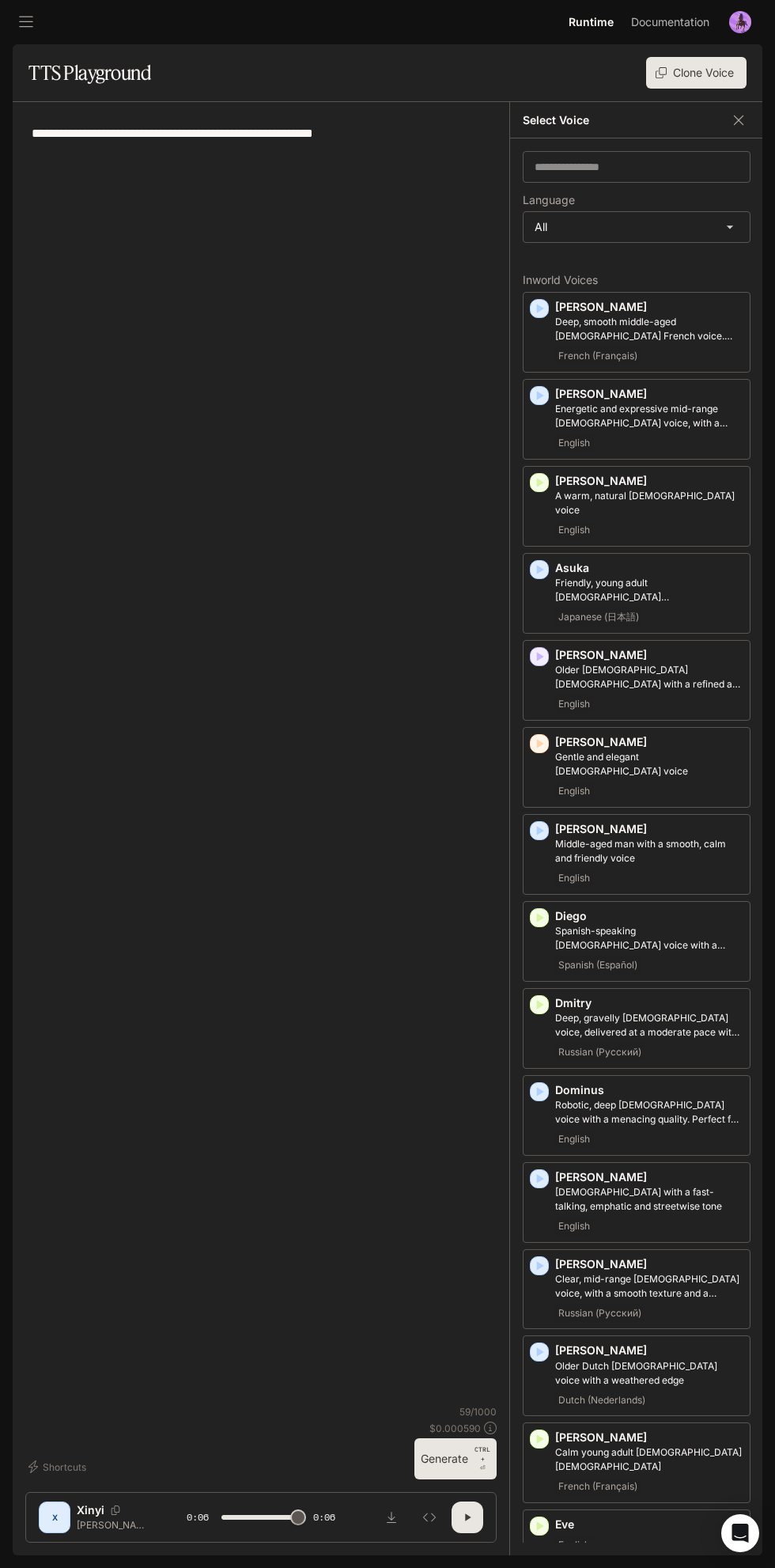
click at [694, 869] on div "English" at bounding box center [649, 878] width 188 height 19
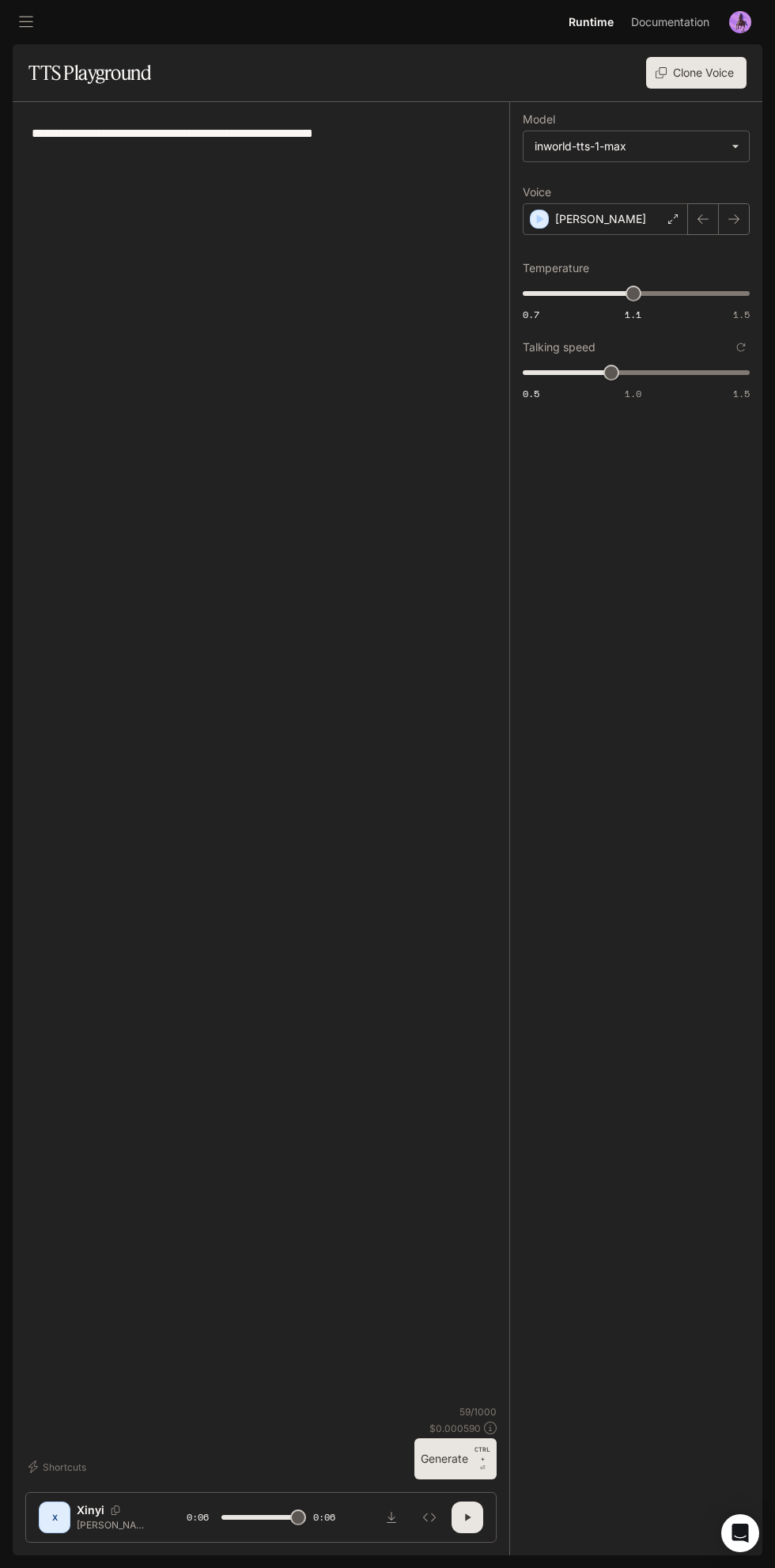
click at [466, 1517] on icon "button" at bounding box center [467, 1517] width 5 height 7
type input "*"
click at [391, 1518] on icon "Download audio" at bounding box center [391, 1517] width 10 height 11
